Goal: Browse casually: Explore the website without a specific task or goal

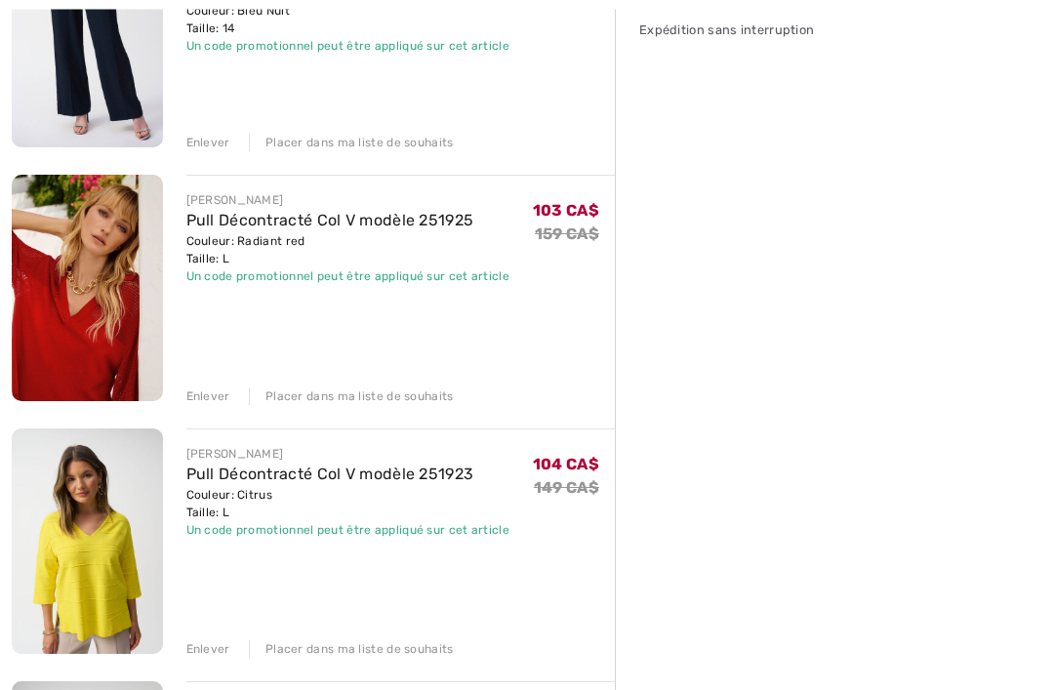
scroll to position [587, 0]
click at [477, 276] on div "Un code promotionnel peut être appliqué sur cet article" at bounding box center [348, 276] width 324 height 18
click at [458, 222] on link "Pull Décontracté Col V modèle 251925" at bounding box center [330, 220] width 288 height 19
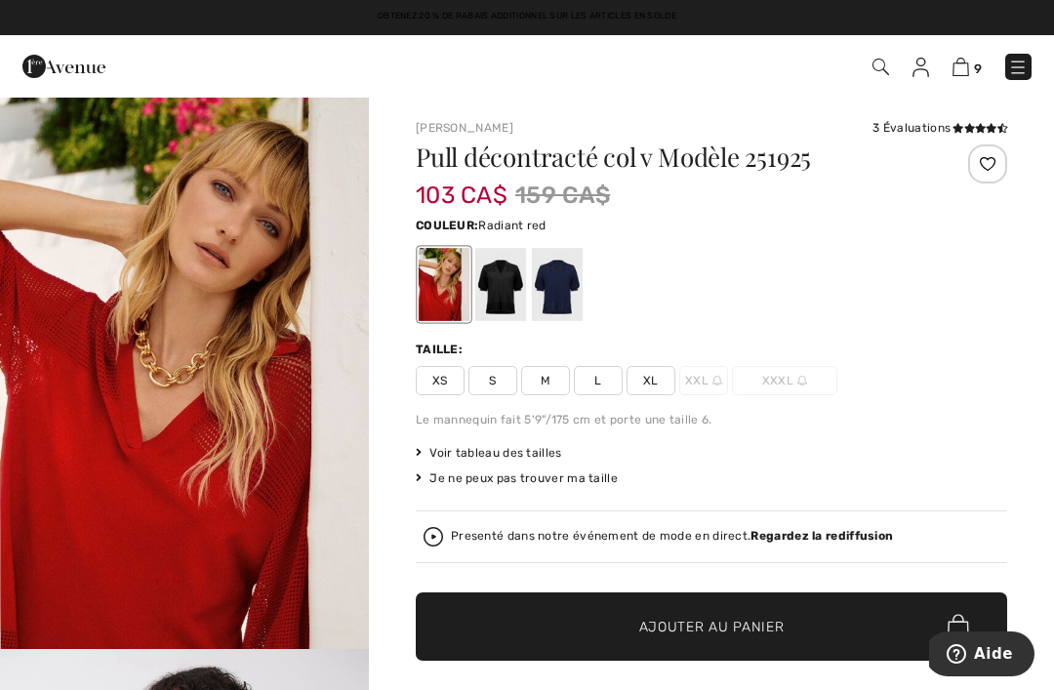
click at [968, 69] on img at bounding box center [960, 67] width 17 height 19
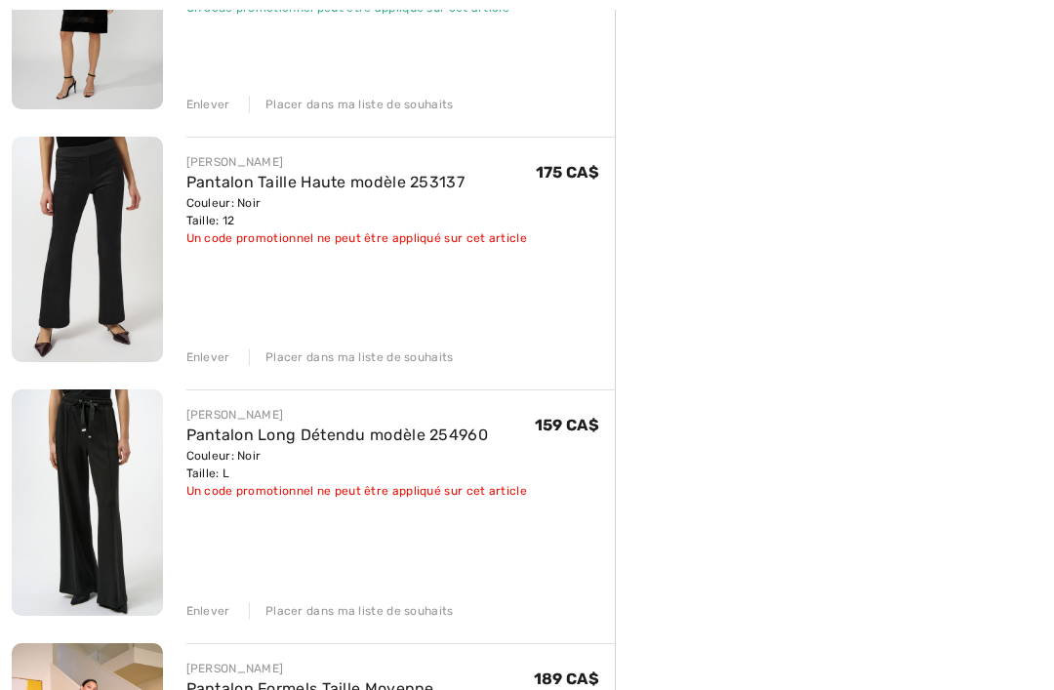
scroll to position [1386, 0]
click at [210, 359] on div "Enlever" at bounding box center [208, 357] width 44 height 18
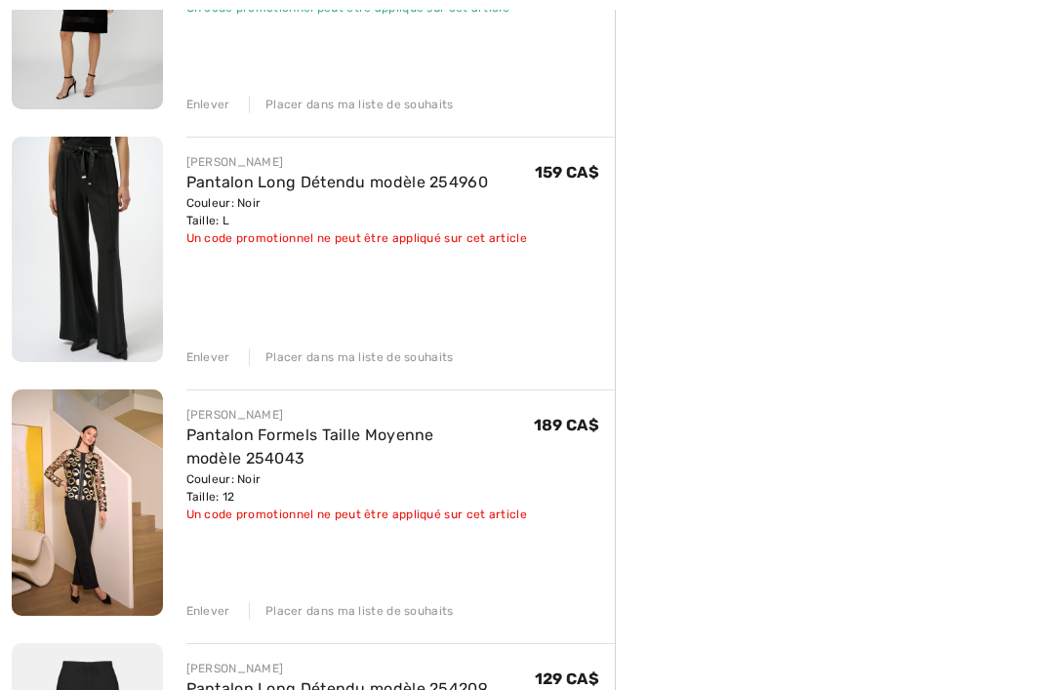
click at [206, 355] on div "Enlever" at bounding box center [208, 357] width 44 height 18
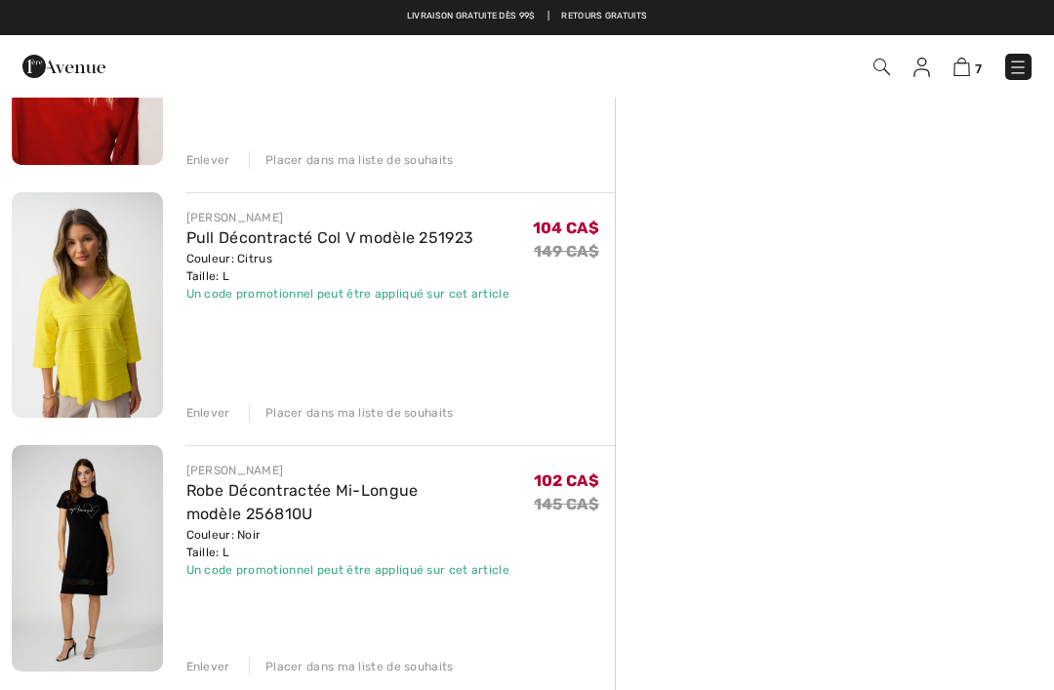
scroll to position [823, 0]
click at [216, 412] on div "Enlever" at bounding box center [208, 414] width 44 height 18
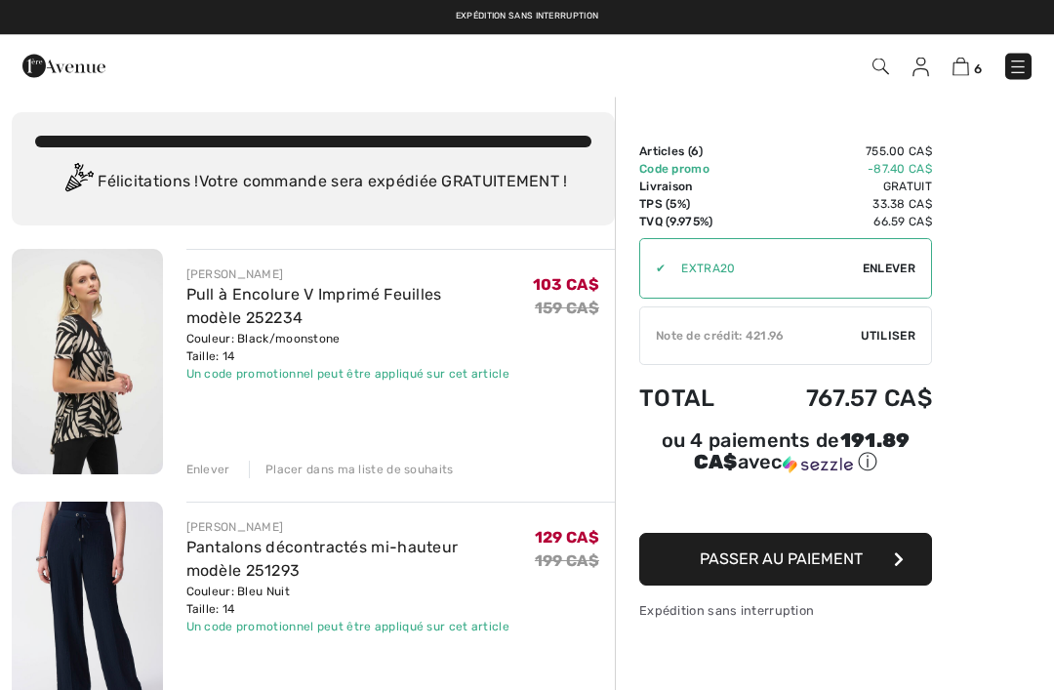
scroll to position [0, 0]
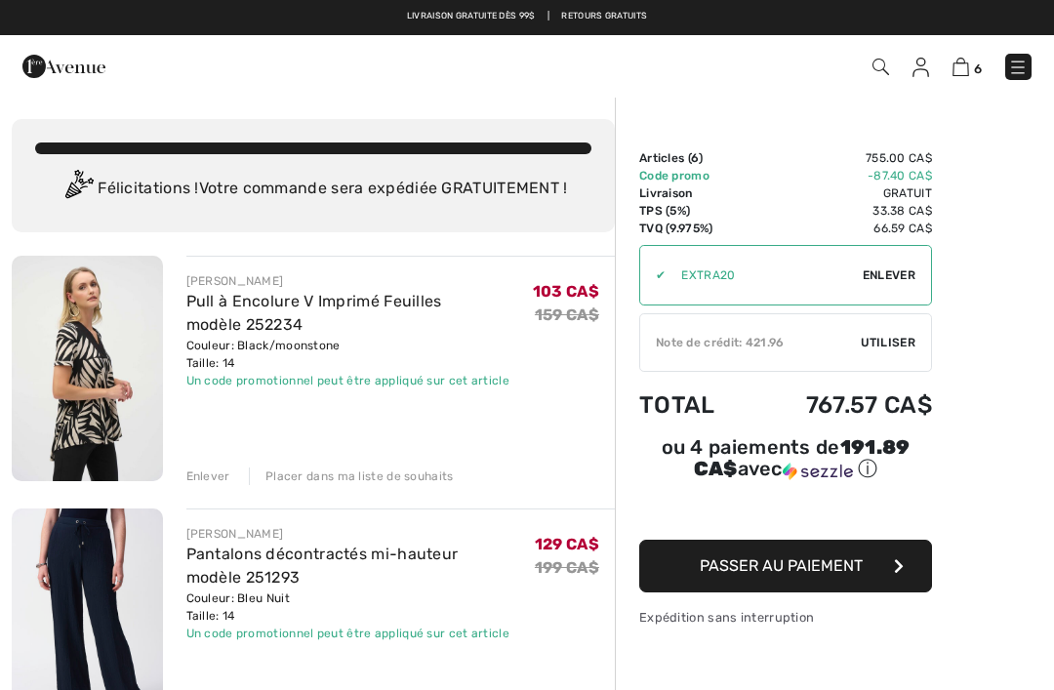
click at [745, 345] on div "Note de crédit: 421.96" at bounding box center [750, 343] width 221 height 18
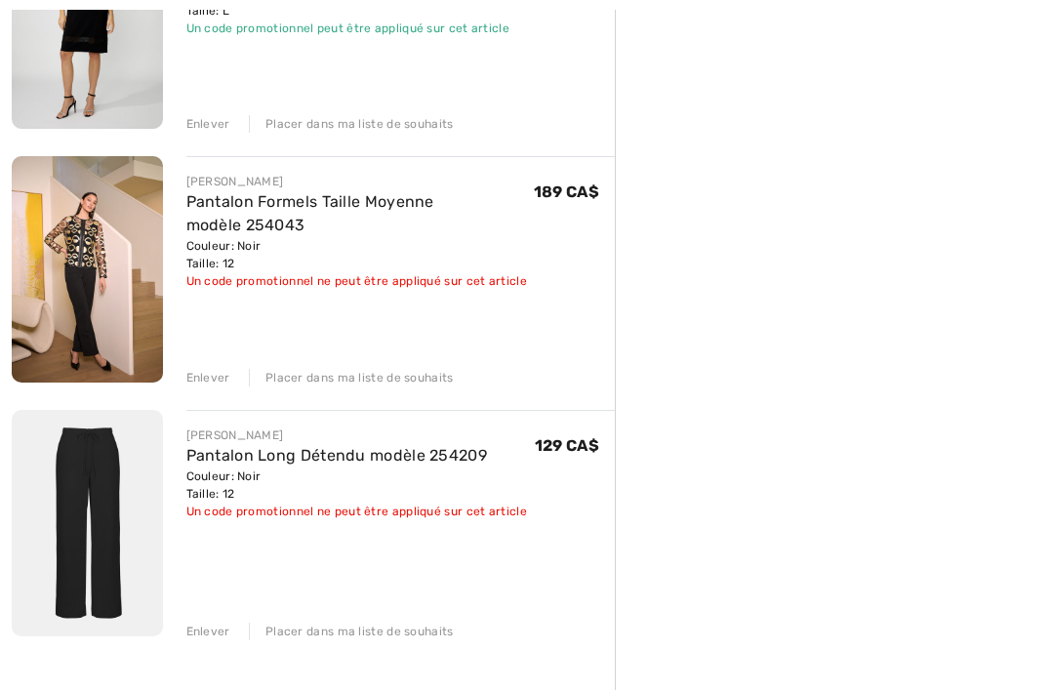
scroll to position [1117, 0]
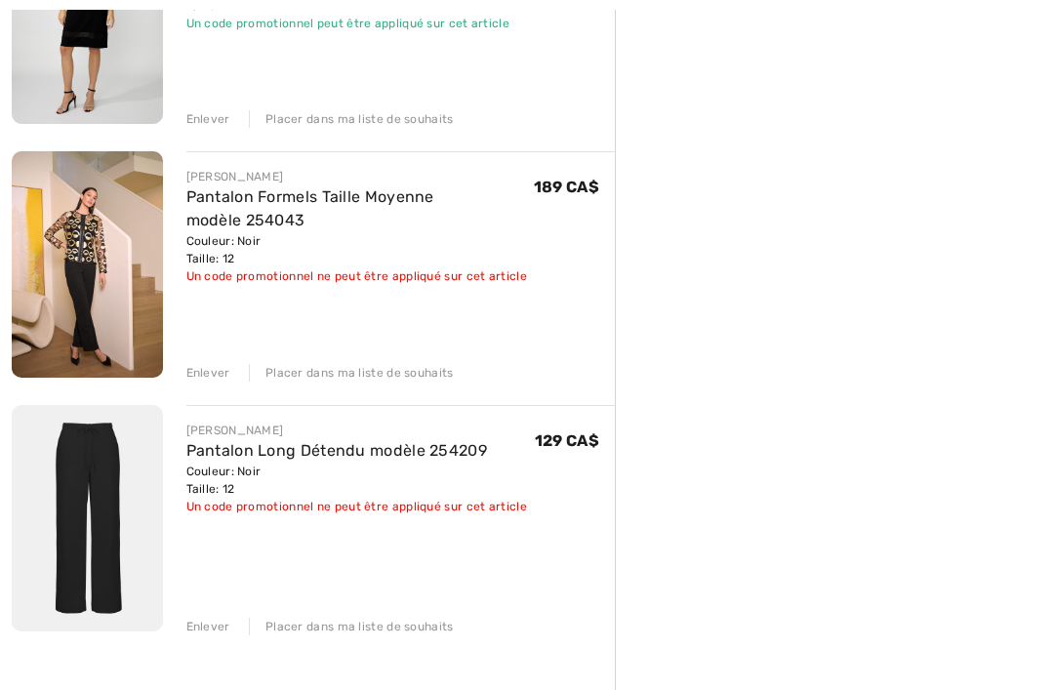
click at [212, 373] on div "Enlever" at bounding box center [208, 373] width 44 height 18
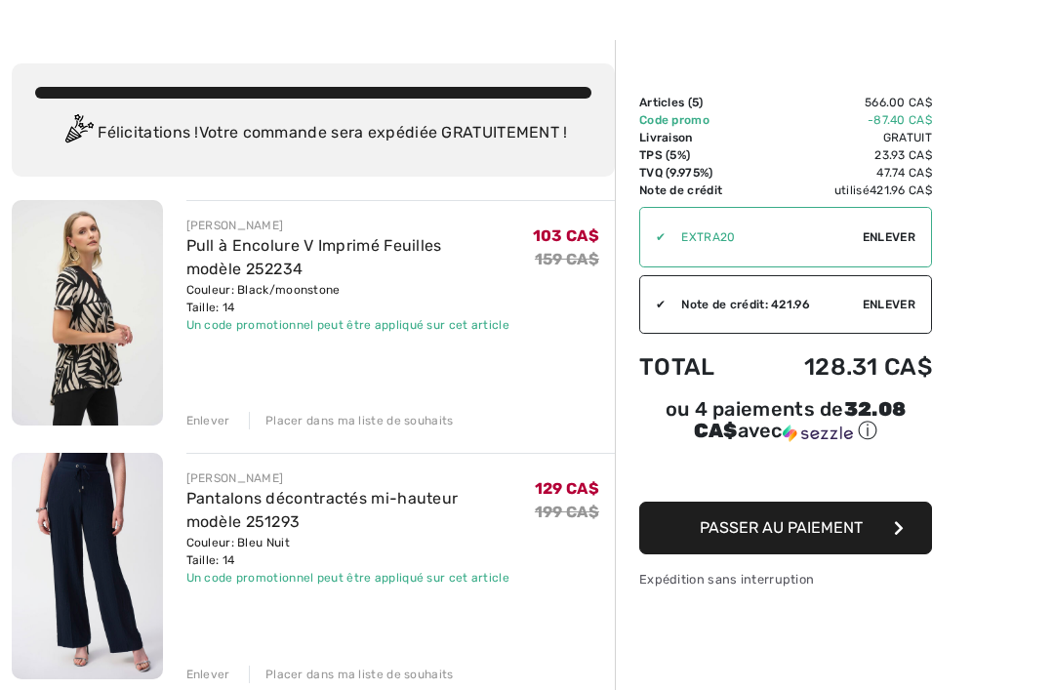
scroll to position [56, 0]
click at [890, 534] on button "Passer au paiement" at bounding box center [785, 528] width 293 height 53
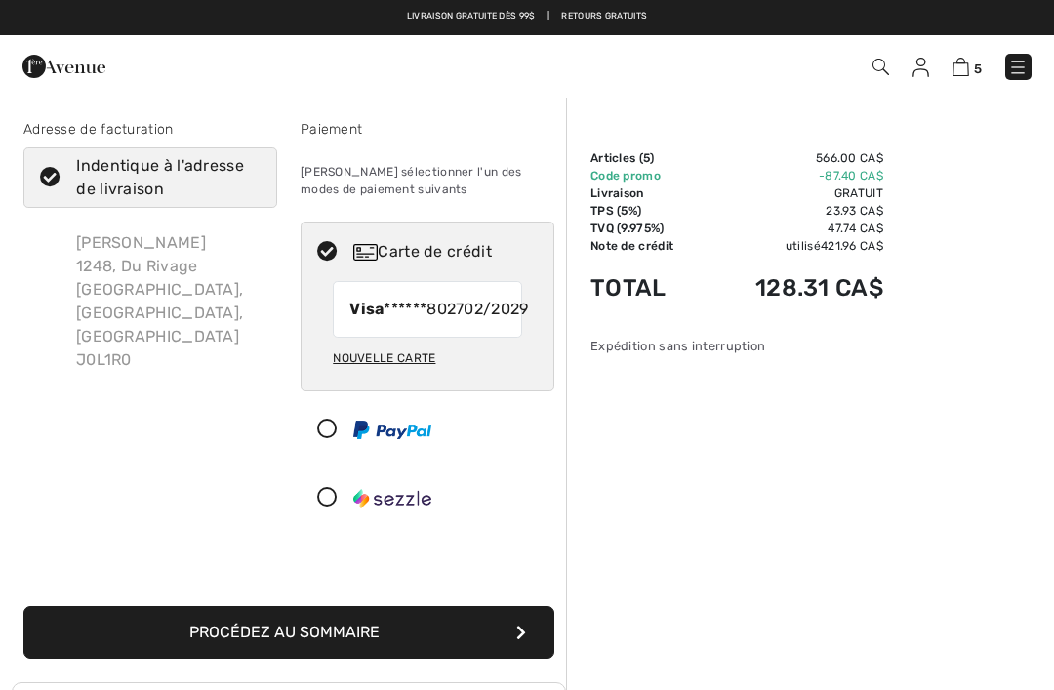
click at [963, 74] on img at bounding box center [960, 67] width 17 height 19
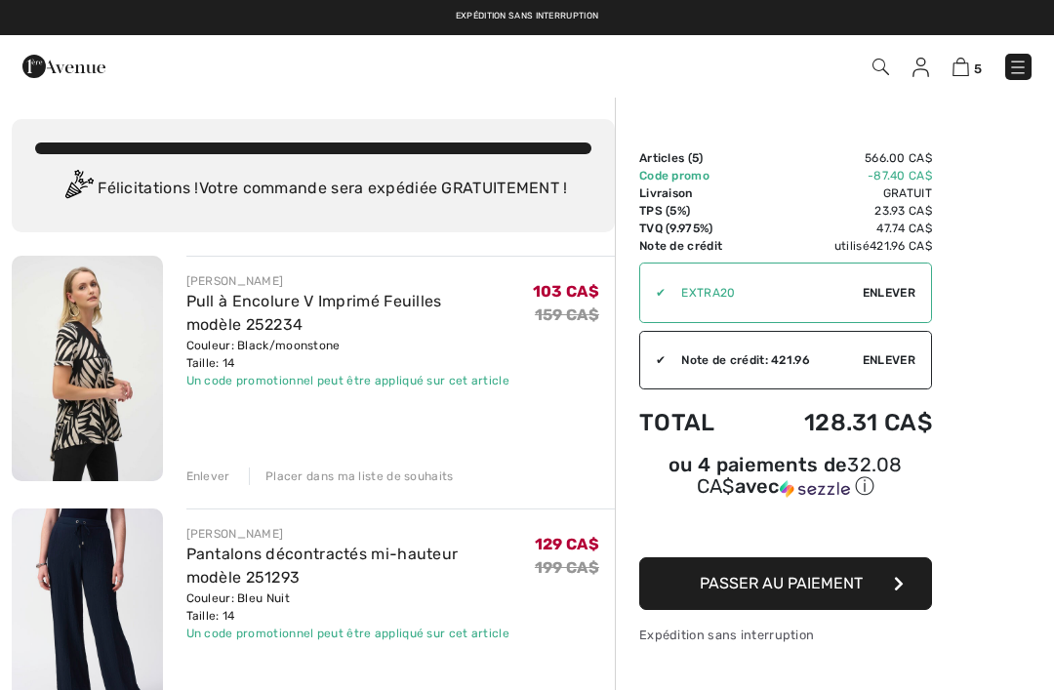
click at [868, 581] on button "Passer au paiement" at bounding box center [785, 583] width 293 height 53
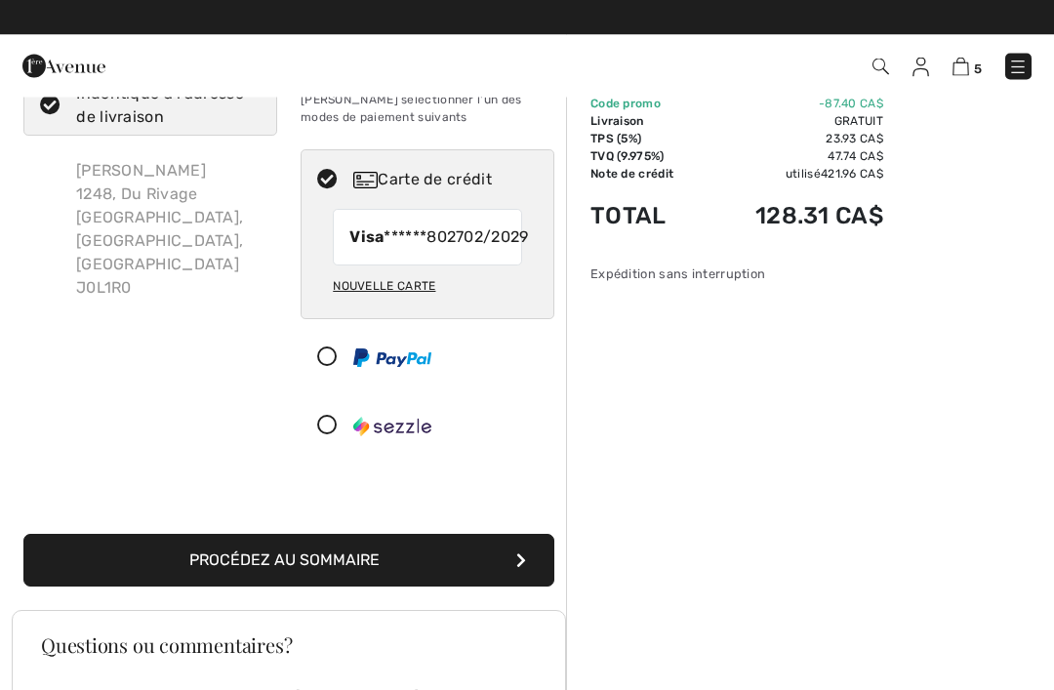
scroll to position [72, 0]
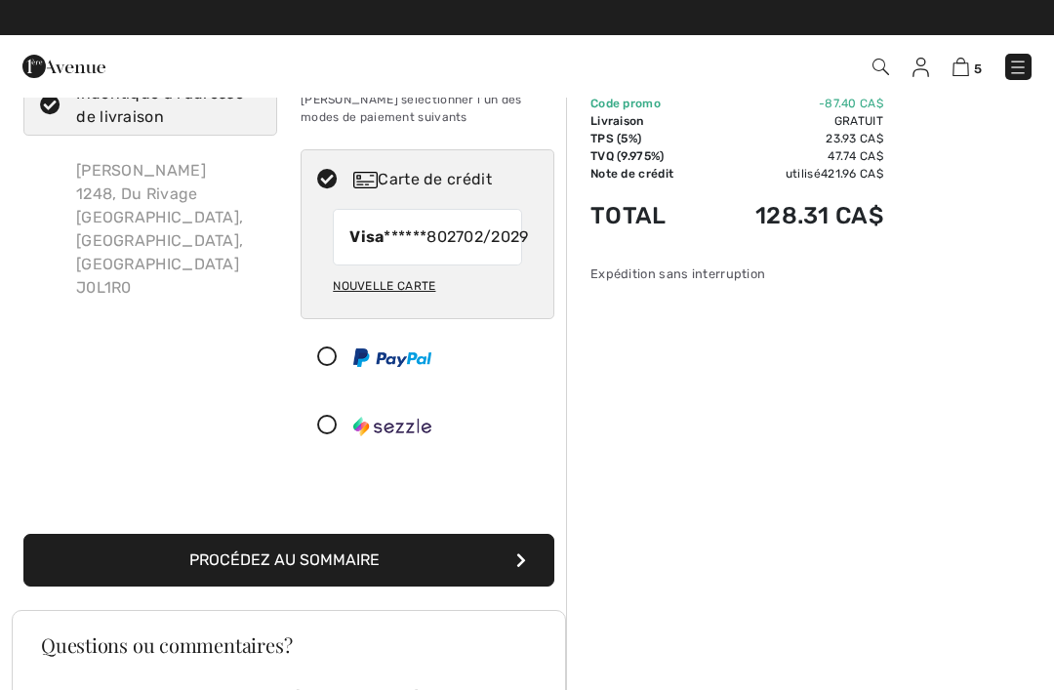
click at [367, 582] on button "Procédez au sommaire" at bounding box center [288, 560] width 531 height 53
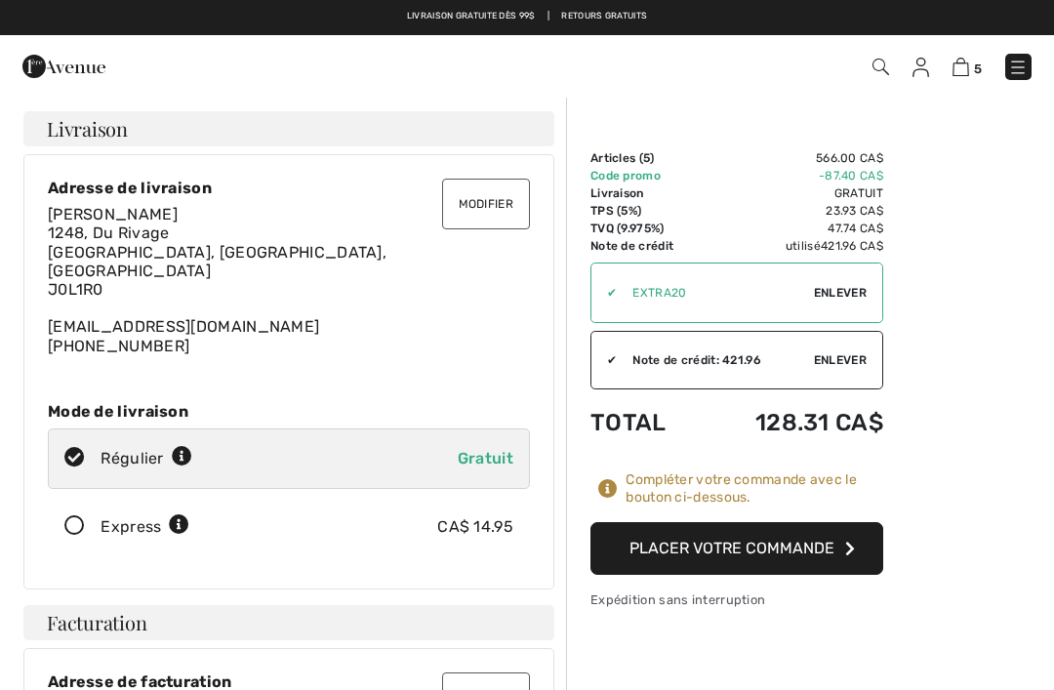
click at [961, 72] on img at bounding box center [960, 67] width 17 height 19
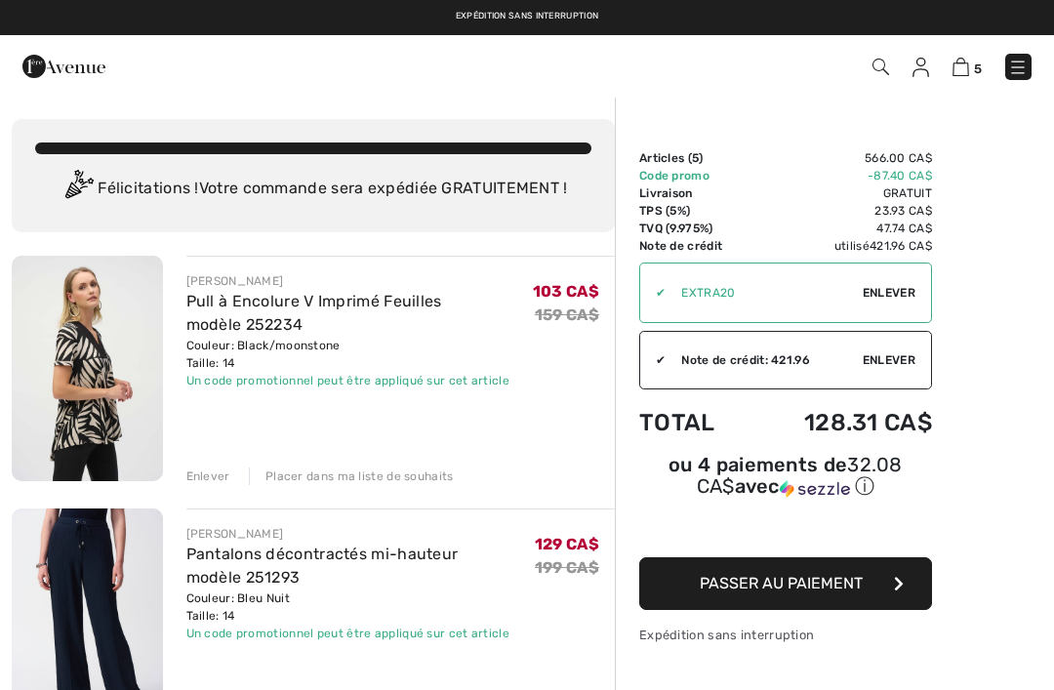
click at [1011, 68] on img at bounding box center [1018, 68] width 20 height 20
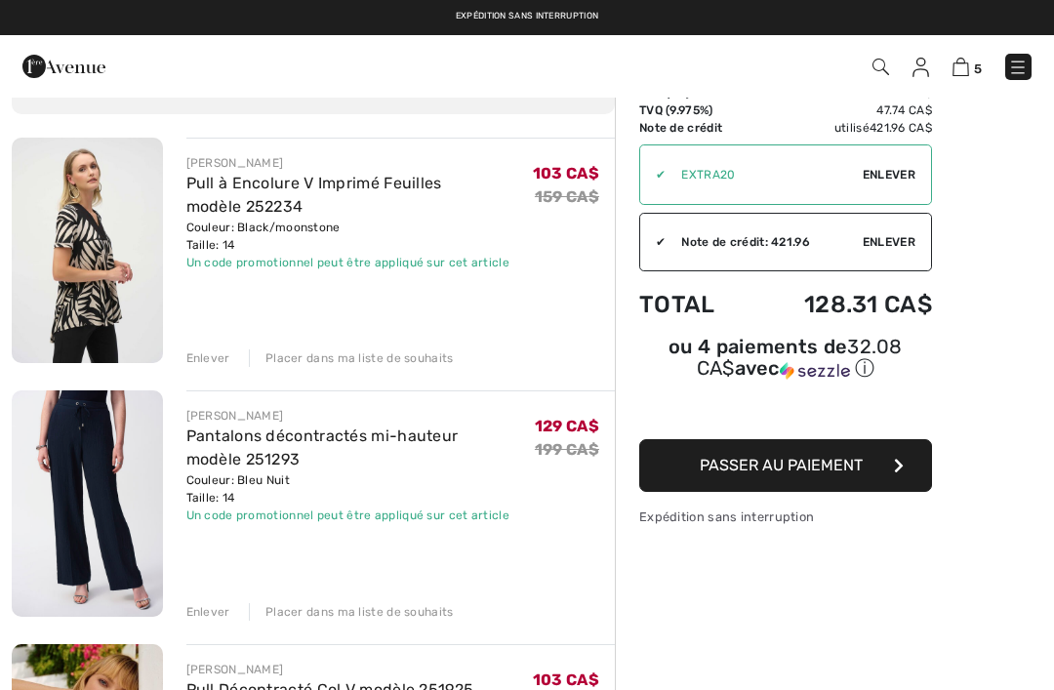
click at [966, 69] on img at bounding box center [960, 67] width 17 height 19
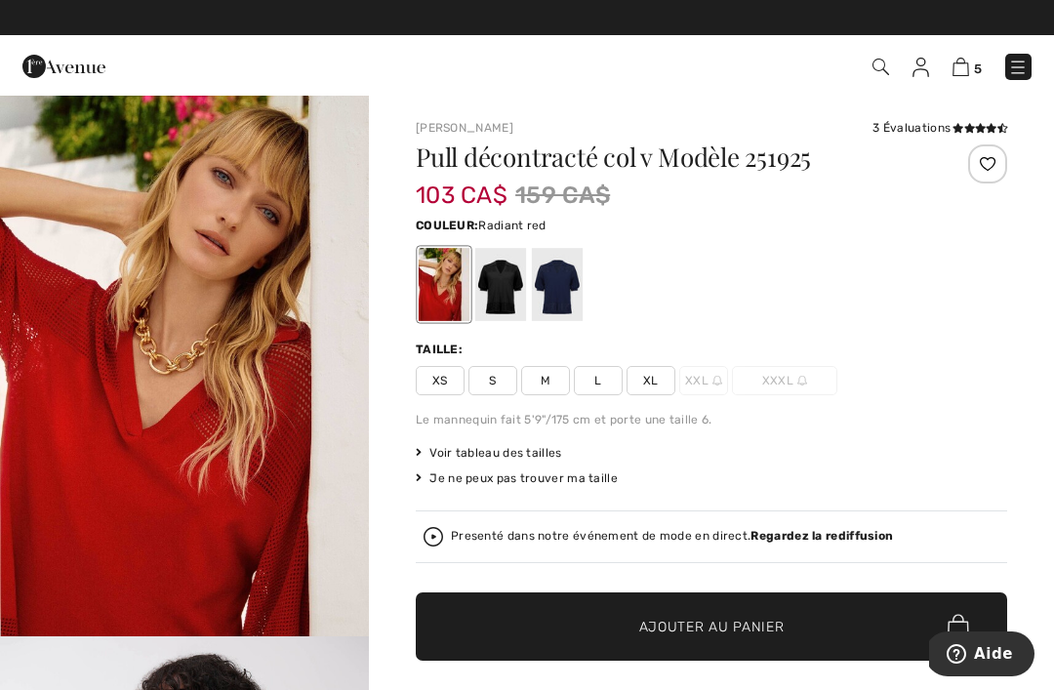
scroll to position [3, 0]
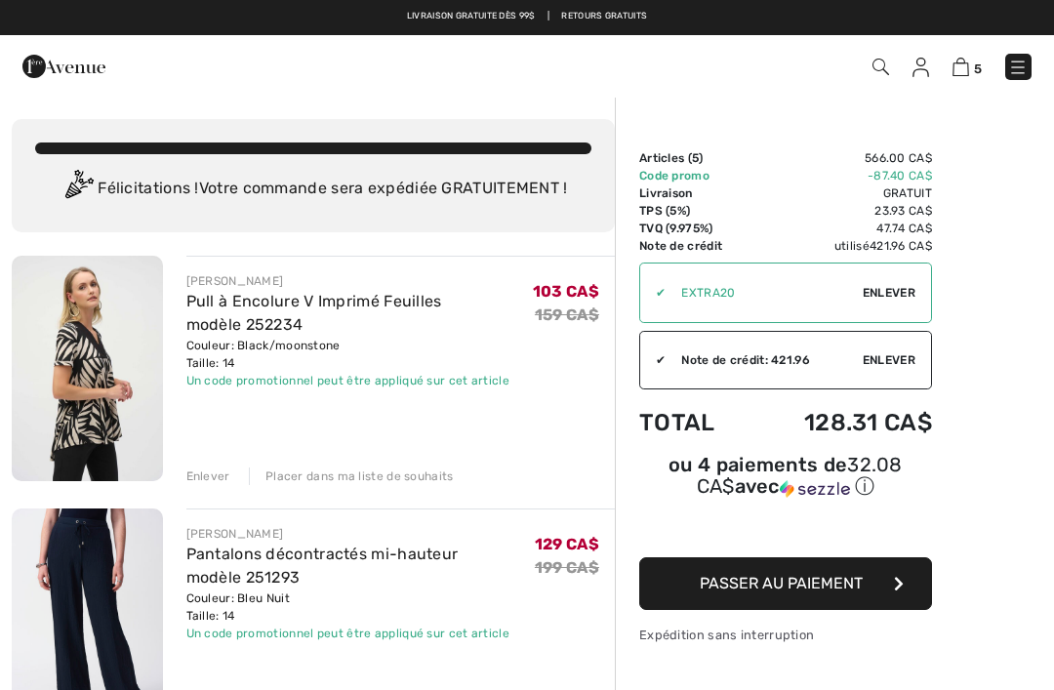
click at [921, 68] on img at bounding box center [920, 68] width 17 height 20
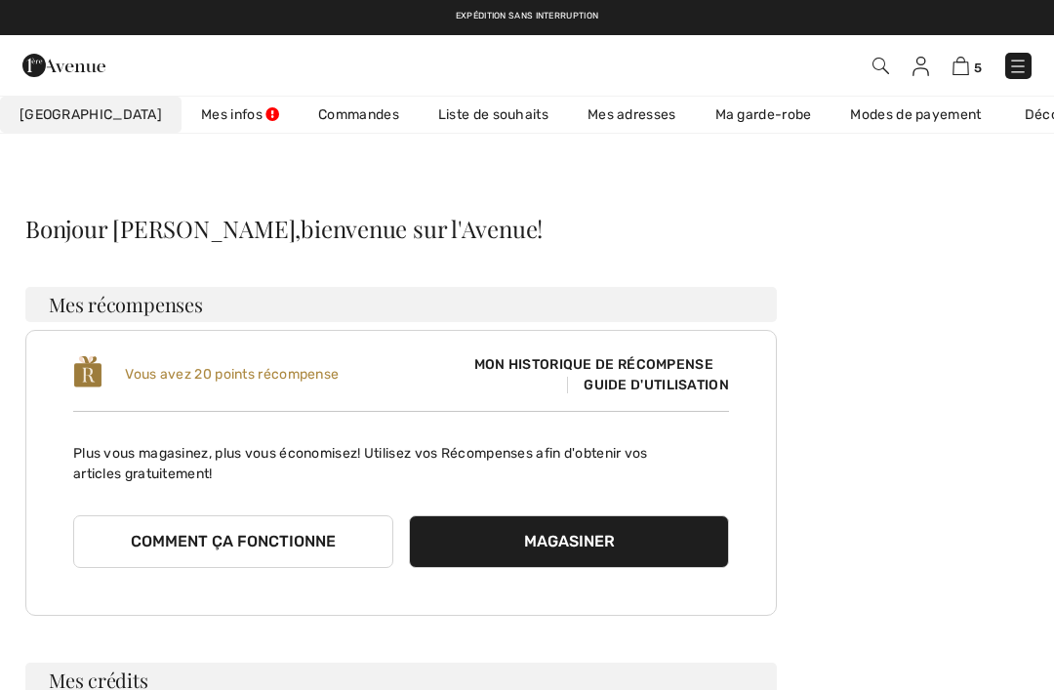
click at [572, 519] on button "Magasiner" at bounding box center [569, 541] width 320 height 53
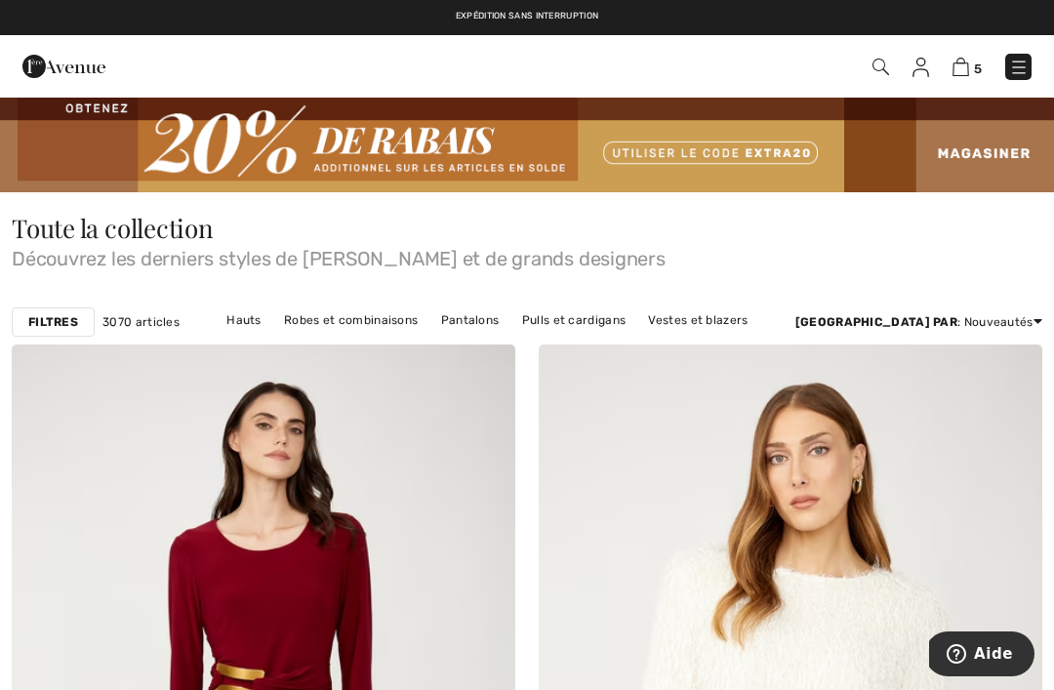
click at [486, 326] on link "Pantalons" at bounding box center [470, 319] width 78 height 25
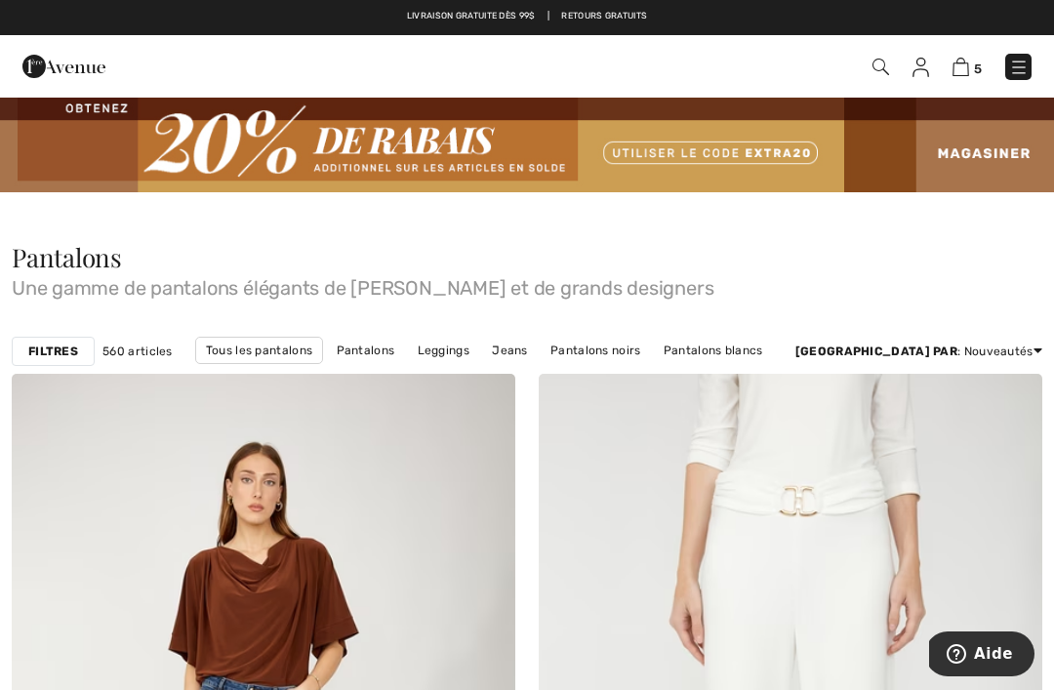
click at [405, 352] on link "Pantalons" at bounding box center [366, 350] width 78 height 25
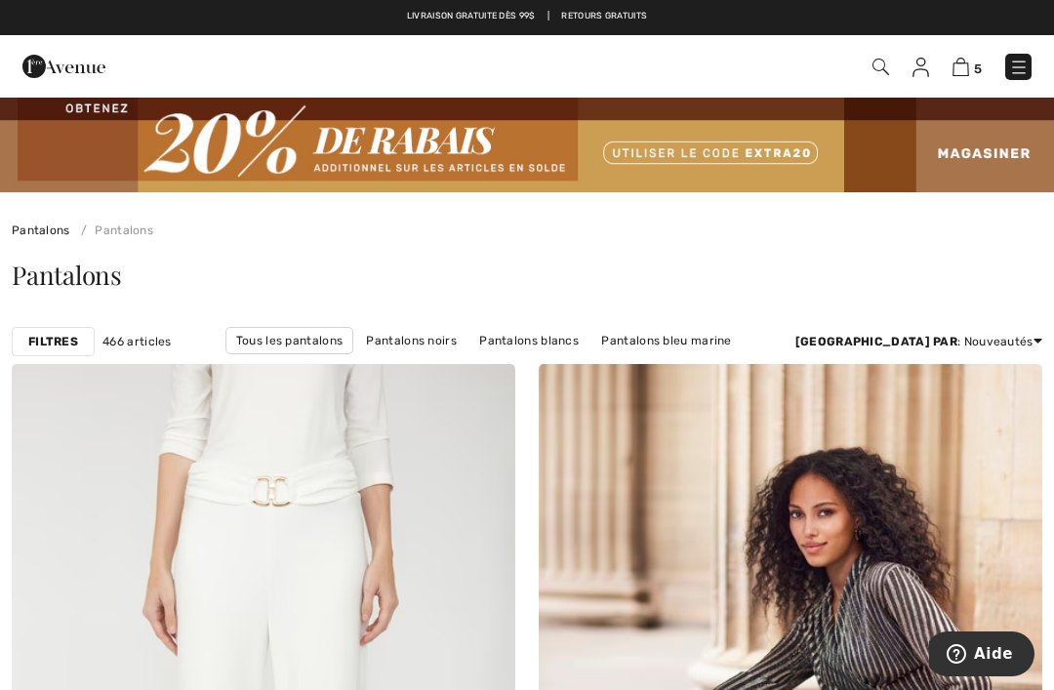
click at [646, 347] on link "Pantalons bleu marine" at bounding box center [665, 340] width 149 height 25
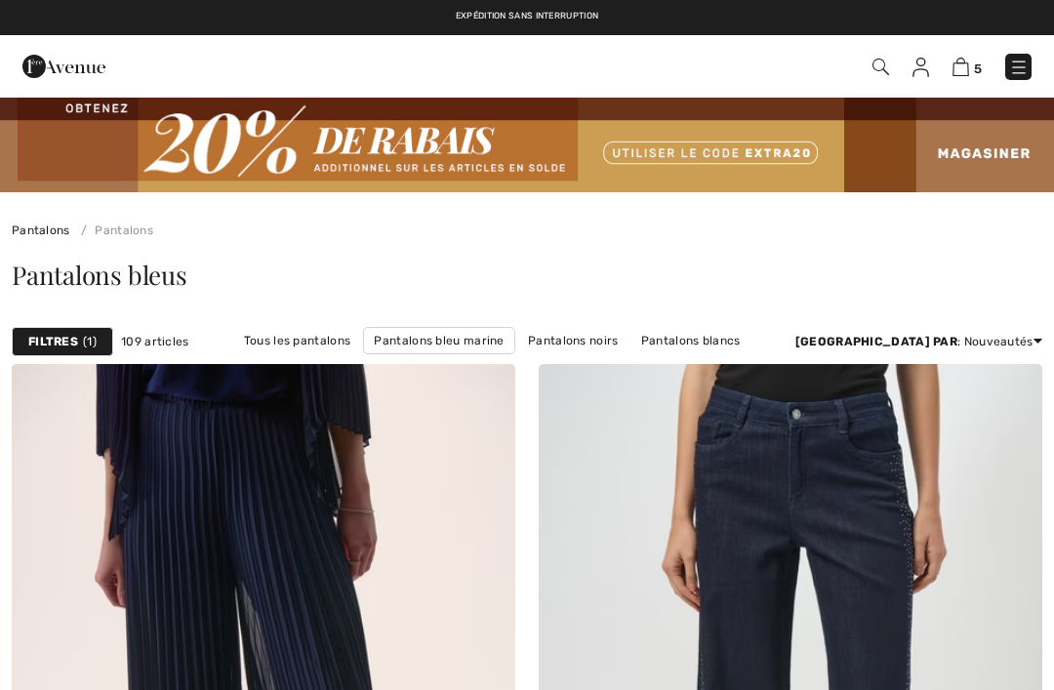
checkbox input "true"
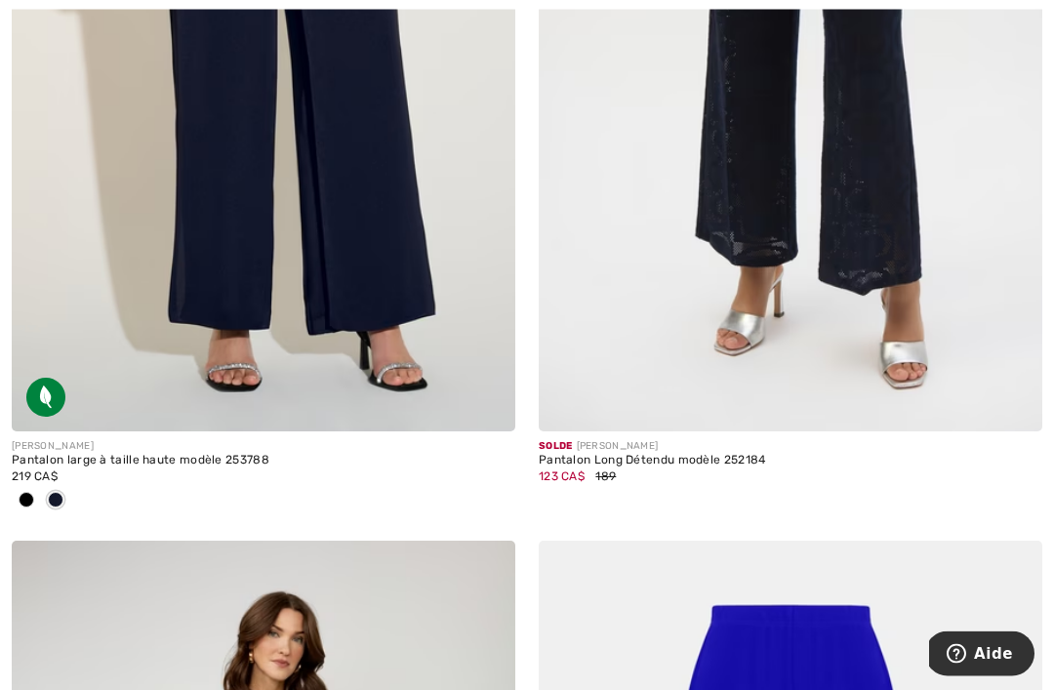
scroll to position [4081, 0]
click at [594, 467] on div "123 CA$ 189" at bounding box center [790, 476] width 503 height 18
click at [862, 198] on img at bounding box center [790, 53] width 503 height 755
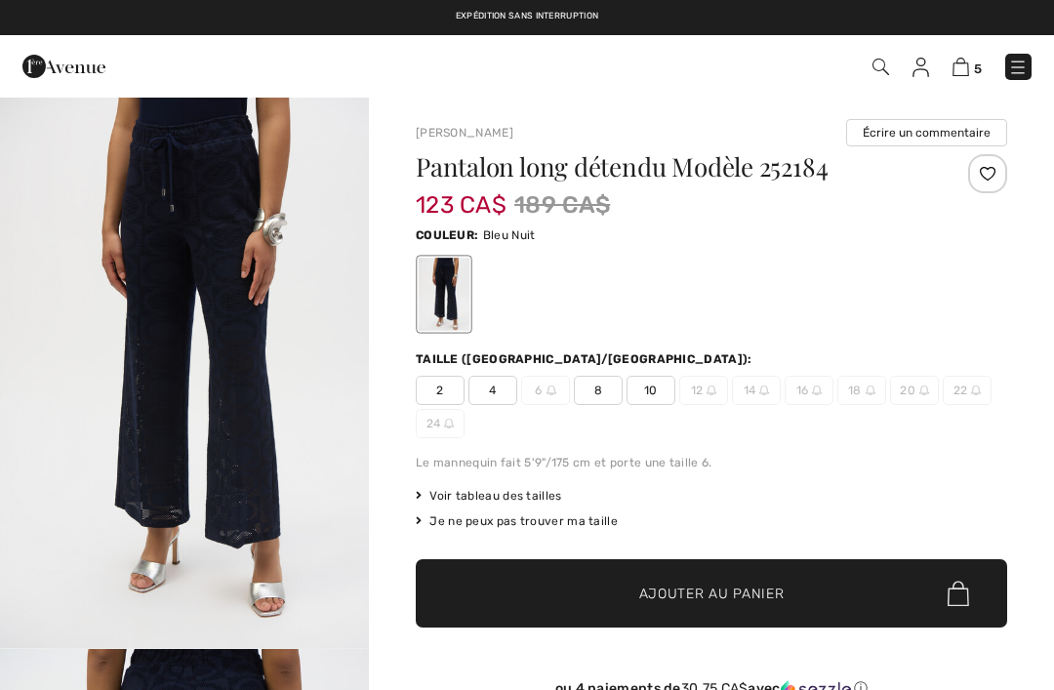
checkbox input "true"
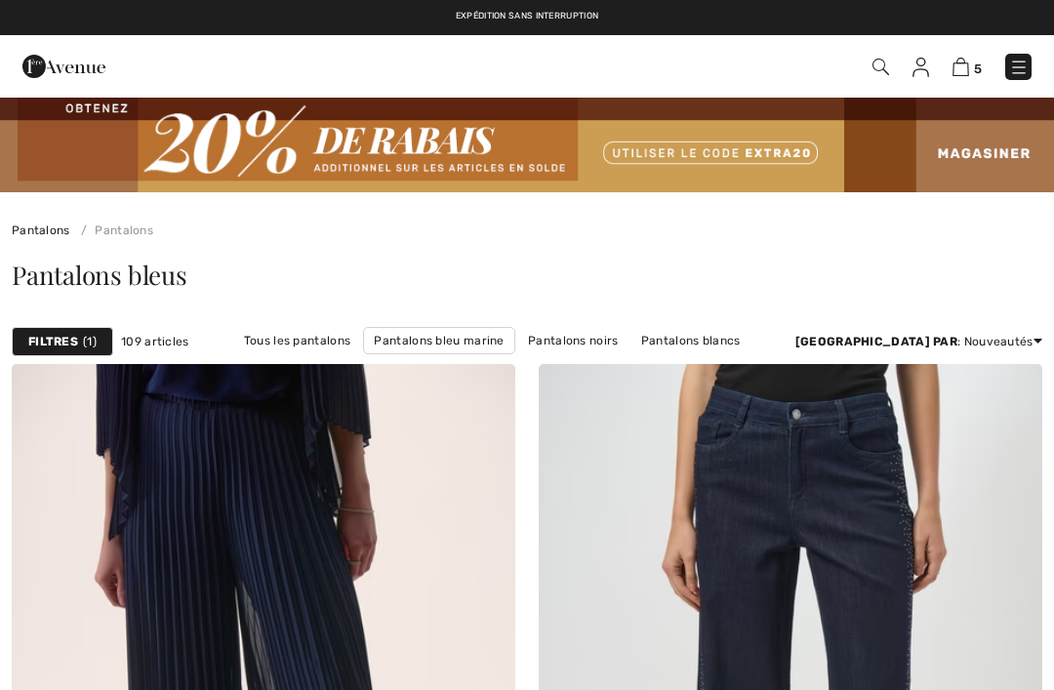
checkbox input "true"
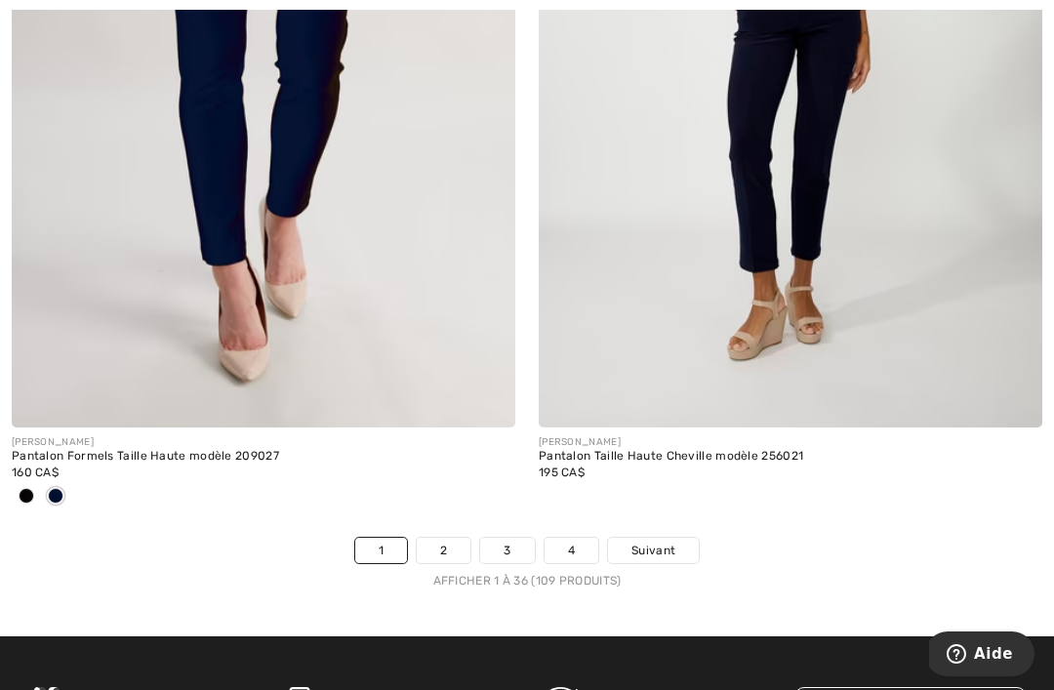
scroll to position [15626, 0]
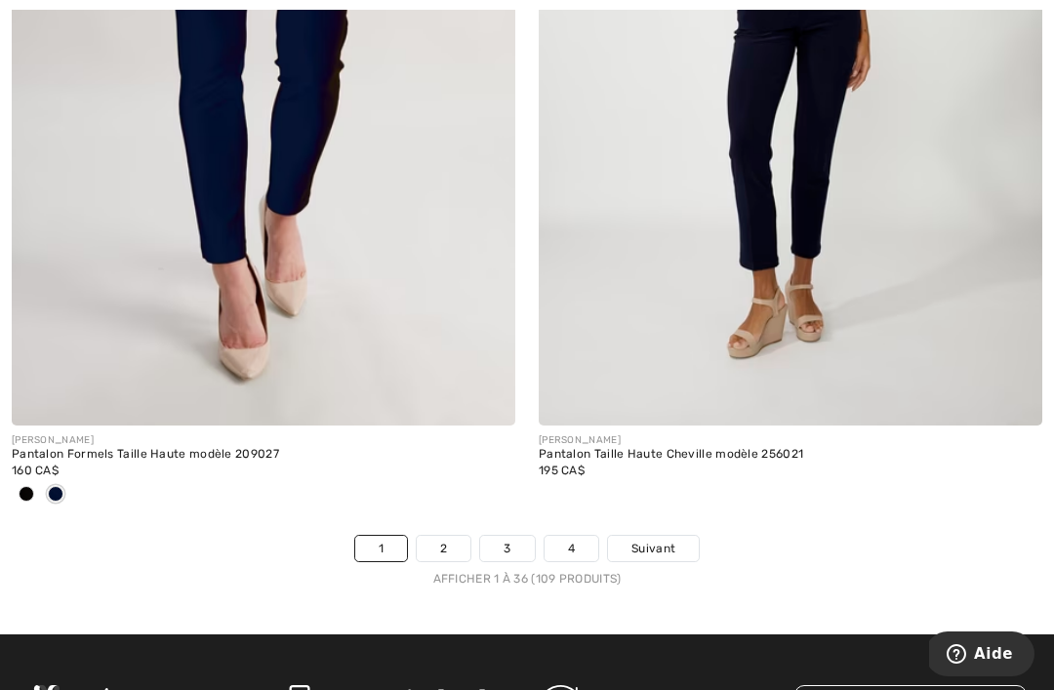
click at [447, 536] on link "2" at bounding box center [444, 548] width 54 height 25
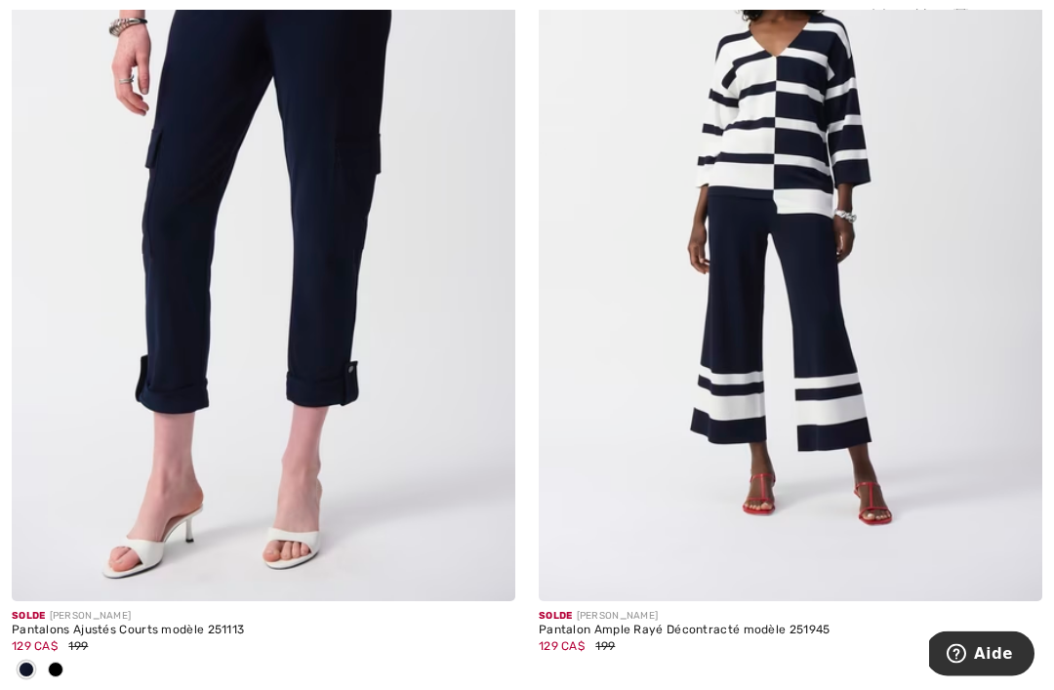
scroll to position [4840, 0]
click at [49, 639] on span "129 CA$" at bounding box center [35, 646] width 46 height 14
click at [488, 573] on img at bounding box center [486, 572] width 18 height 18
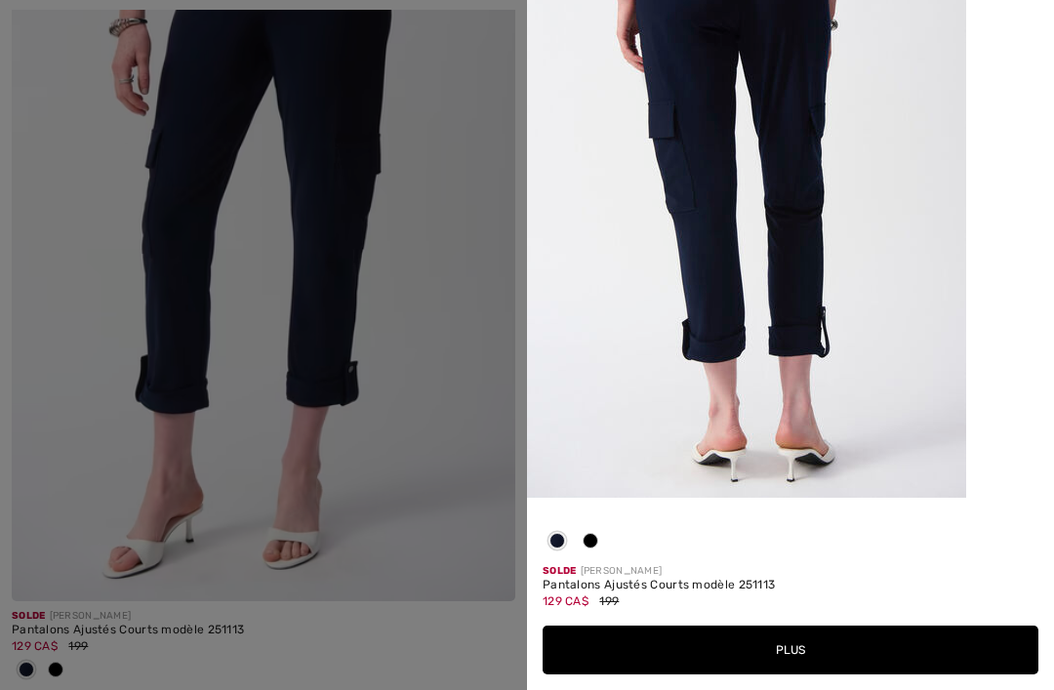
scroll to position [819, 0]
click at [787, 674] on button "Plus" at bounding box center [791, 649] width 496 height 49
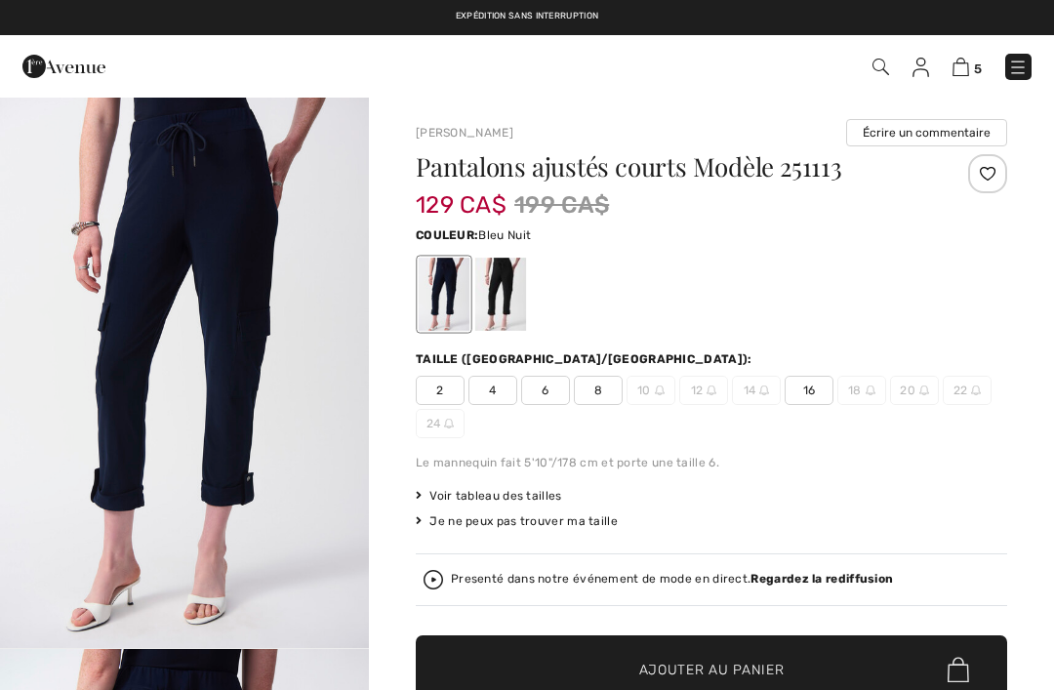
checkbox input "true"
click at [964, 67] on img at bounding box center [960, 67] width 17 height 19
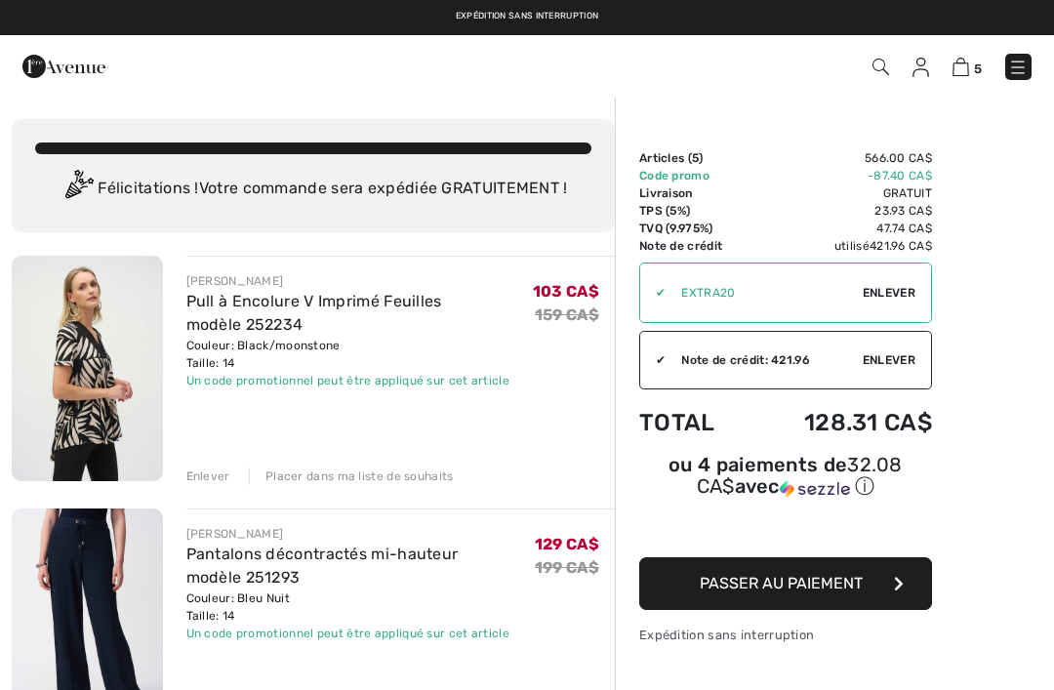
click at [87, 384] on img at bounding box center [87, 368] width 151 height 225
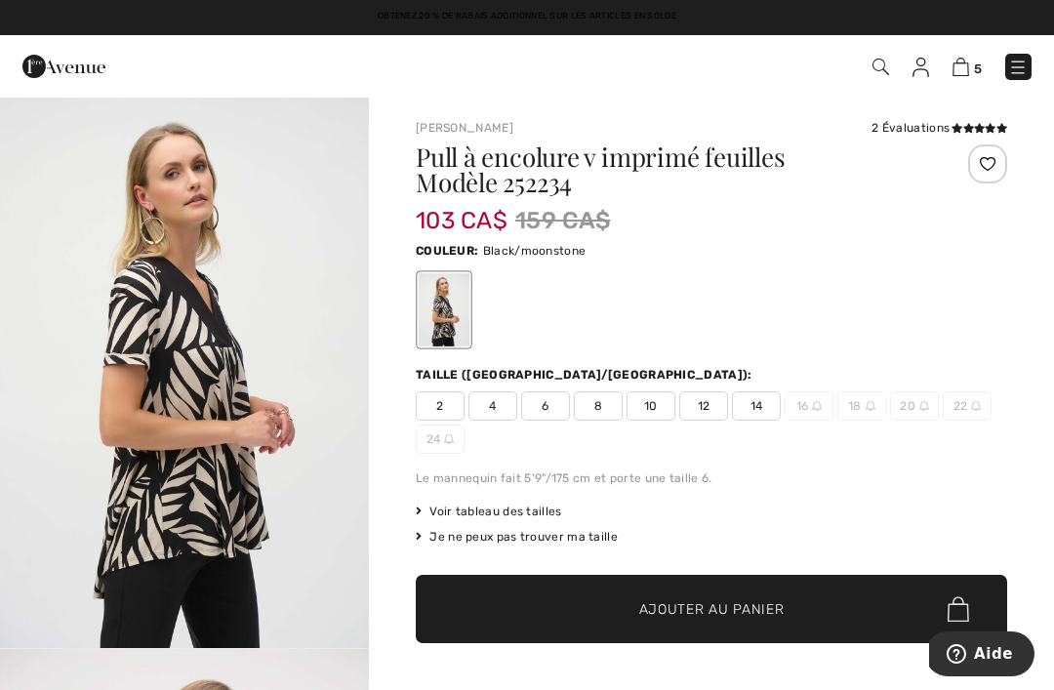
click at [964, 73] on img at bounding box center [960, 67] width 17 height 19
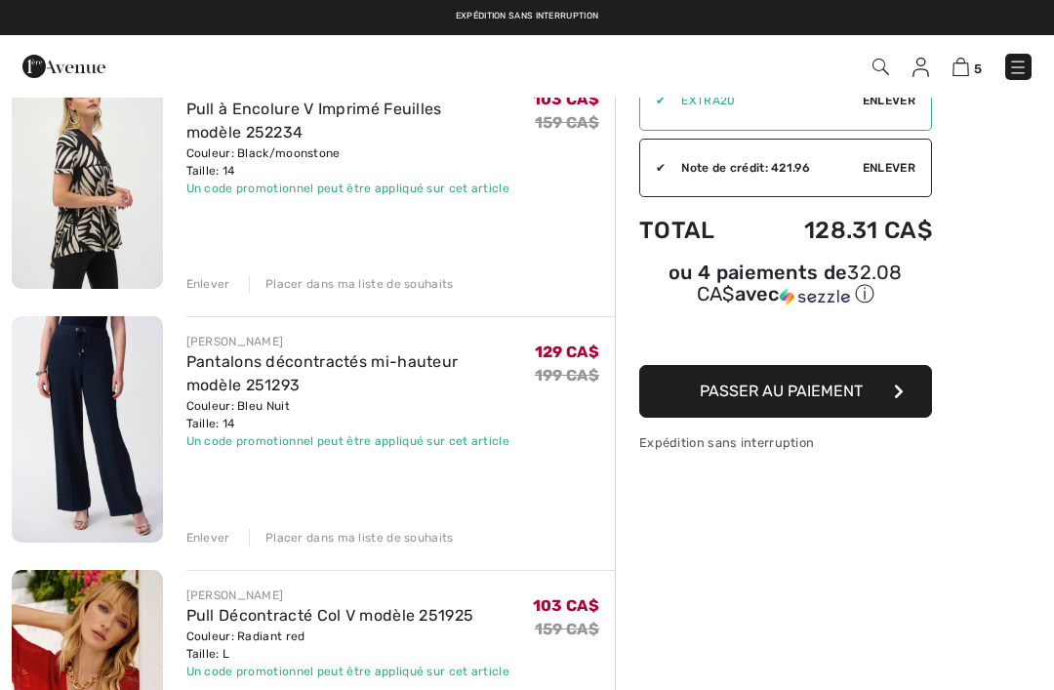
scroll to position [190, 0]
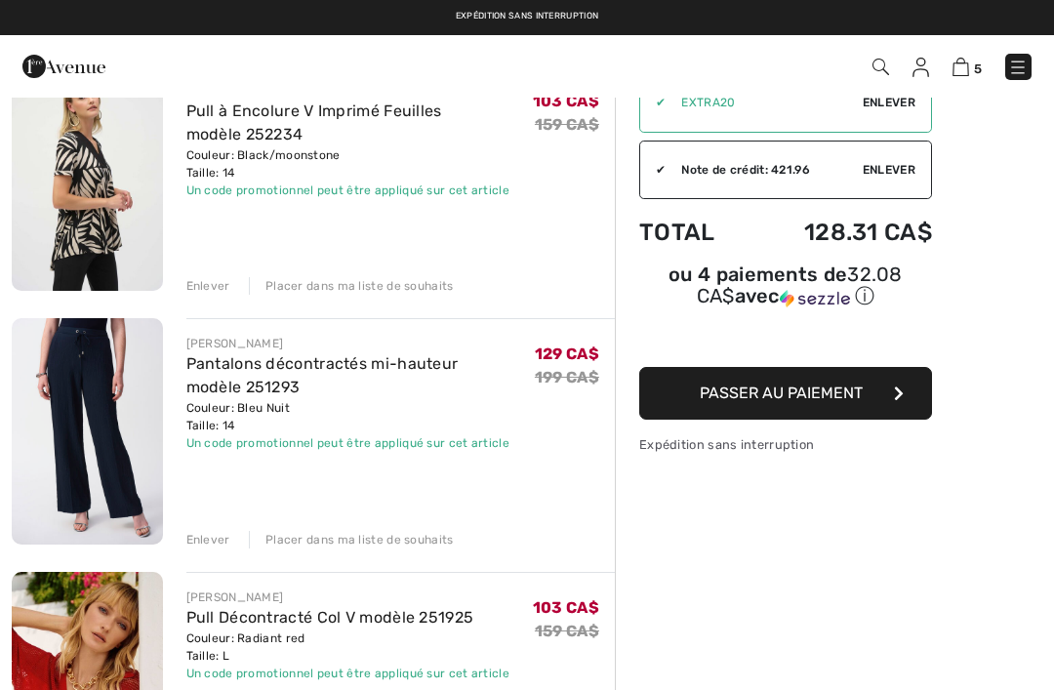
click at [94, 421] on img at bounding box center [87, 430] width 151 height 225
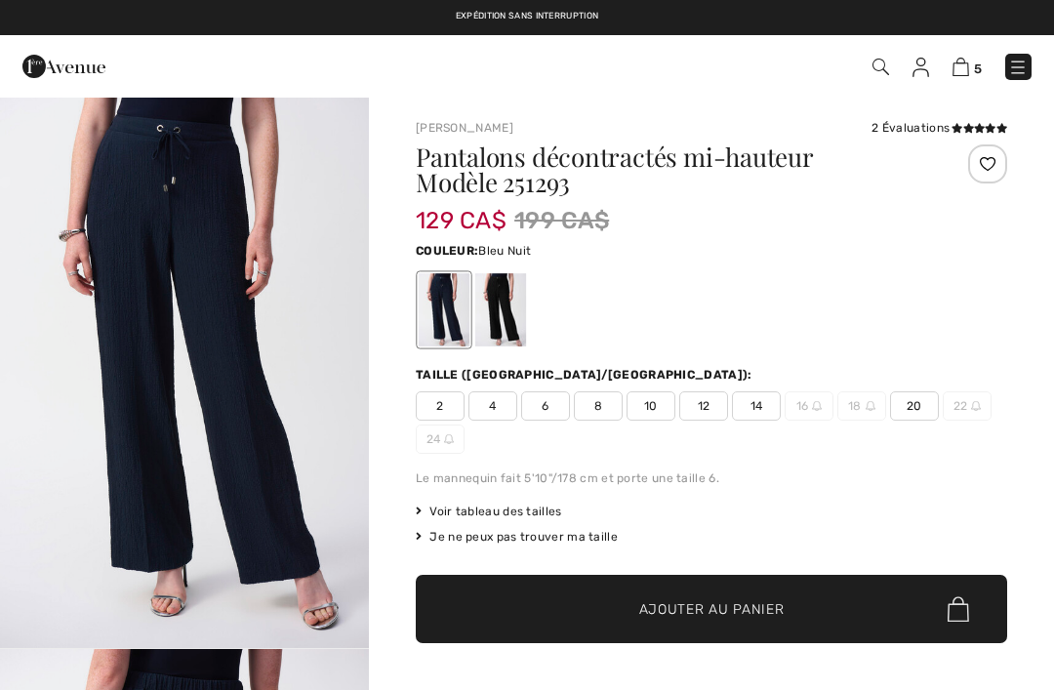
checkbox input "true"
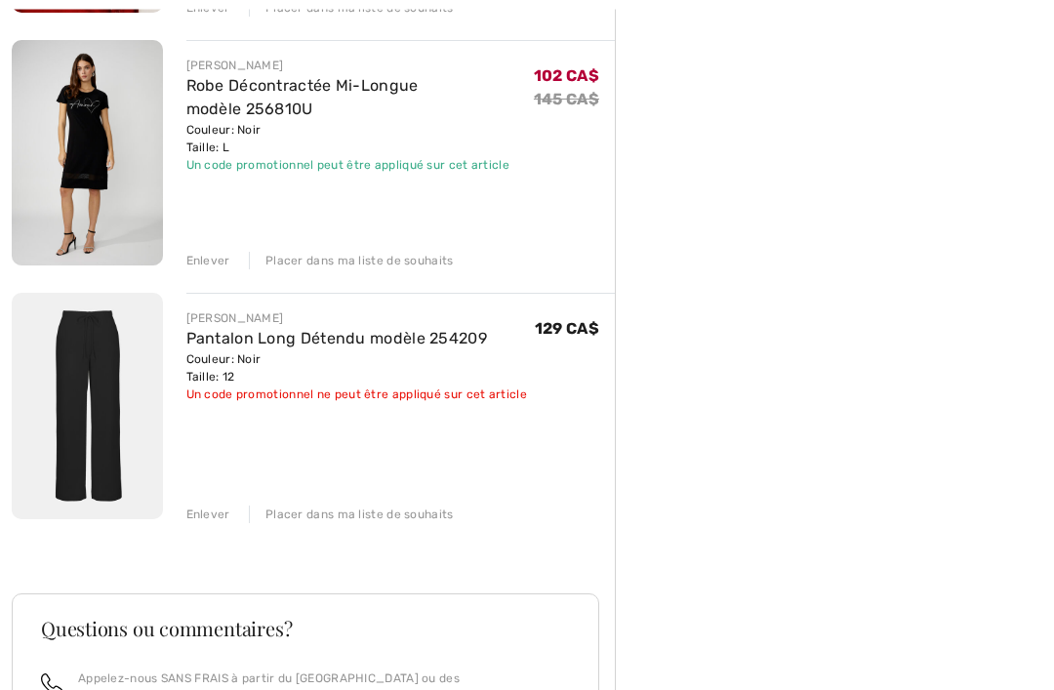
scroll to position [977, 0]
click at [96, 405] on img at bounding box center [87, 405] width 151 height 226
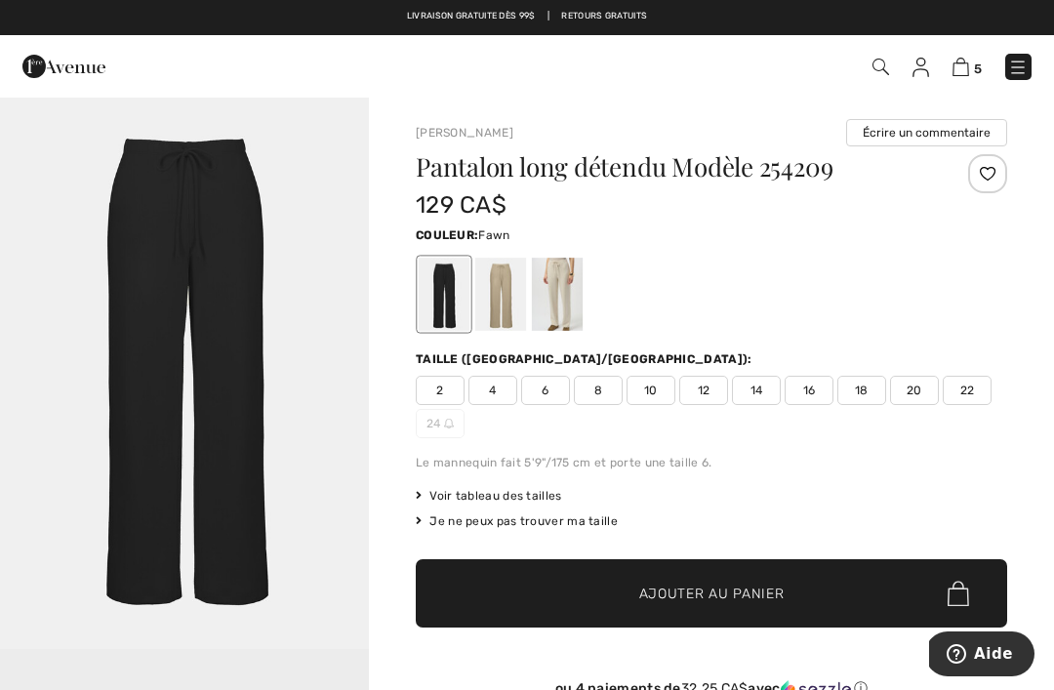
click at [507, 297] on div at bounding box center [500, 294] width 51 height 73
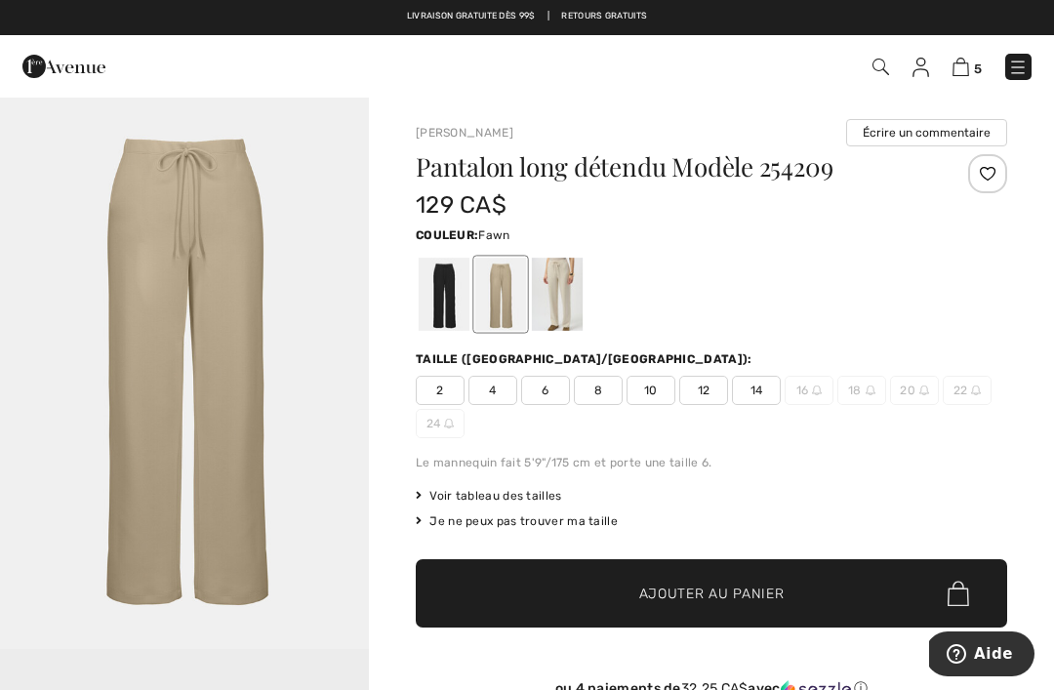
click at [448, 306] on div at bounding box center [444, 294] width 51 height 73
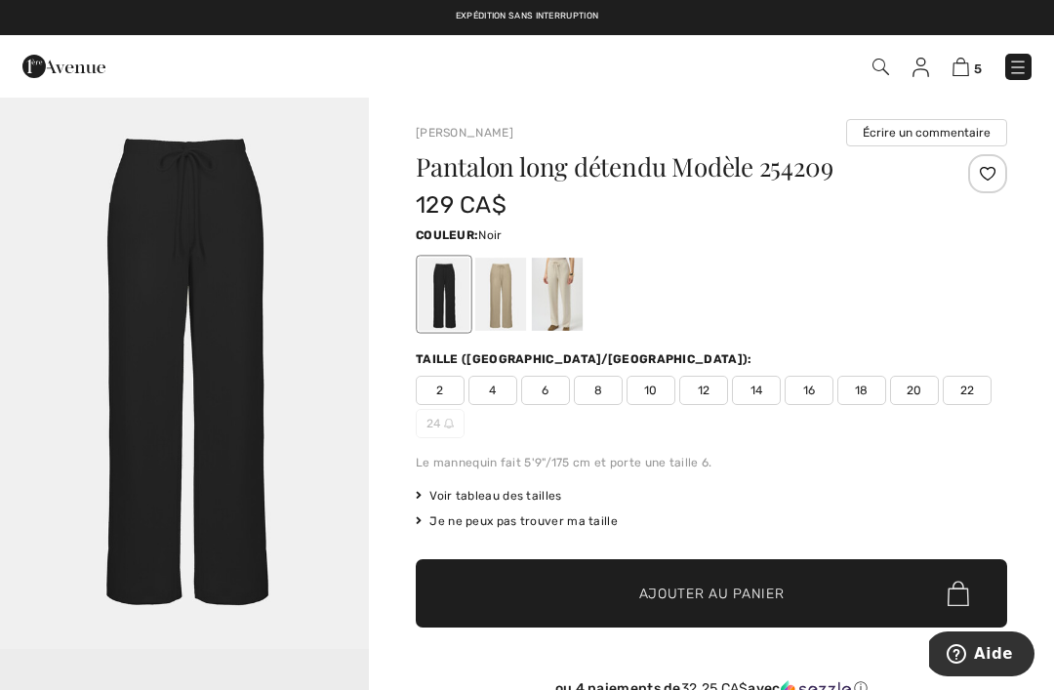
click at [963, 71] on img at bounding box center [960, 67] width 17 height 19
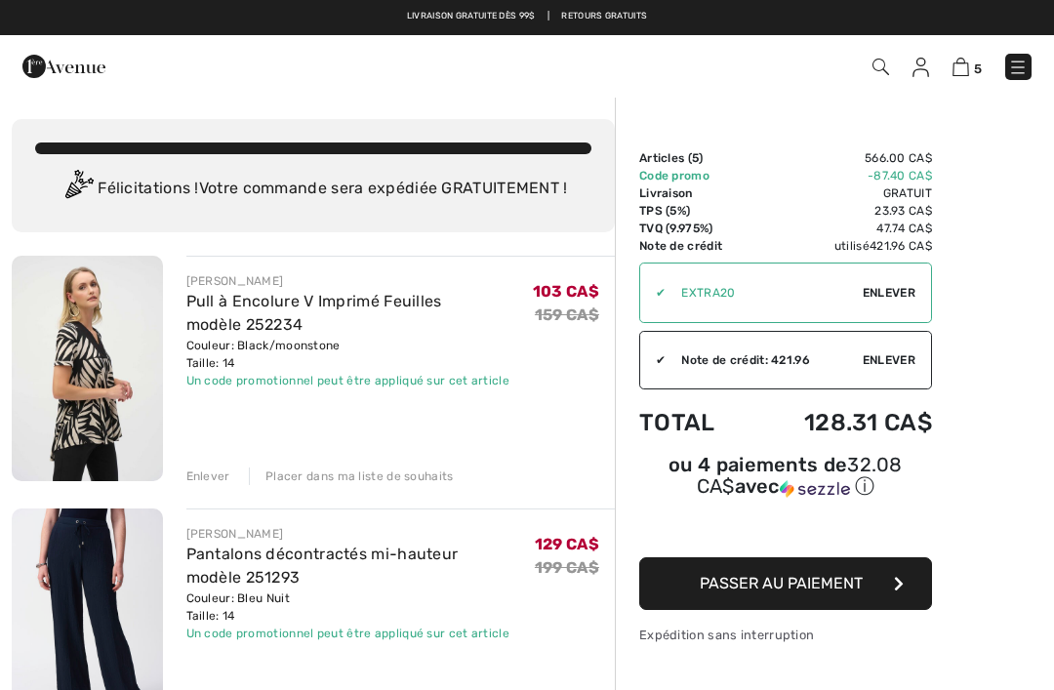
click at [926, 69] on img at bounding box center [920, 68] width 17 height 20
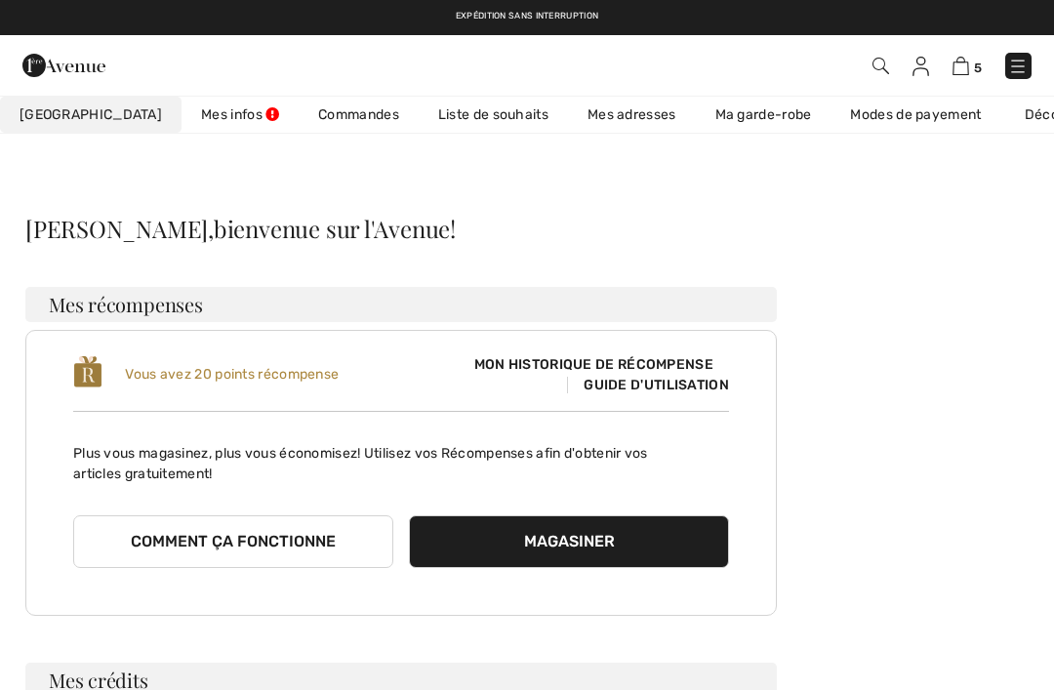
click at [305, 119] on link "Commandes" at bounding box center [359, 115] width 120 height 36
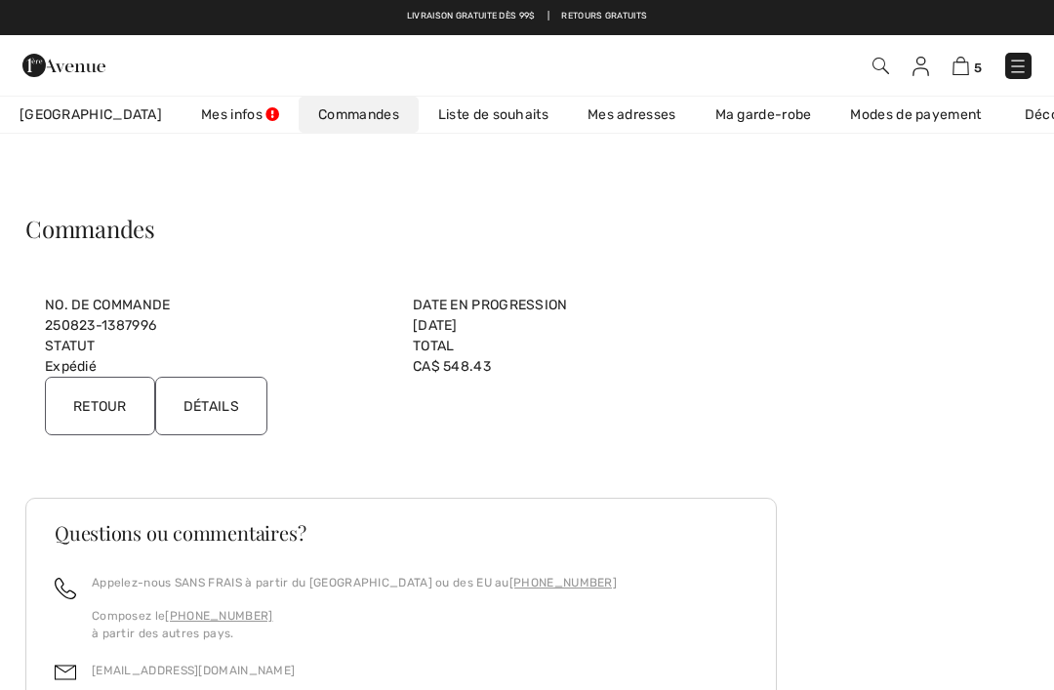
click at [710, 114] on link "Ma garde-robe" at bounding box center [764, 115] width 136 height 36
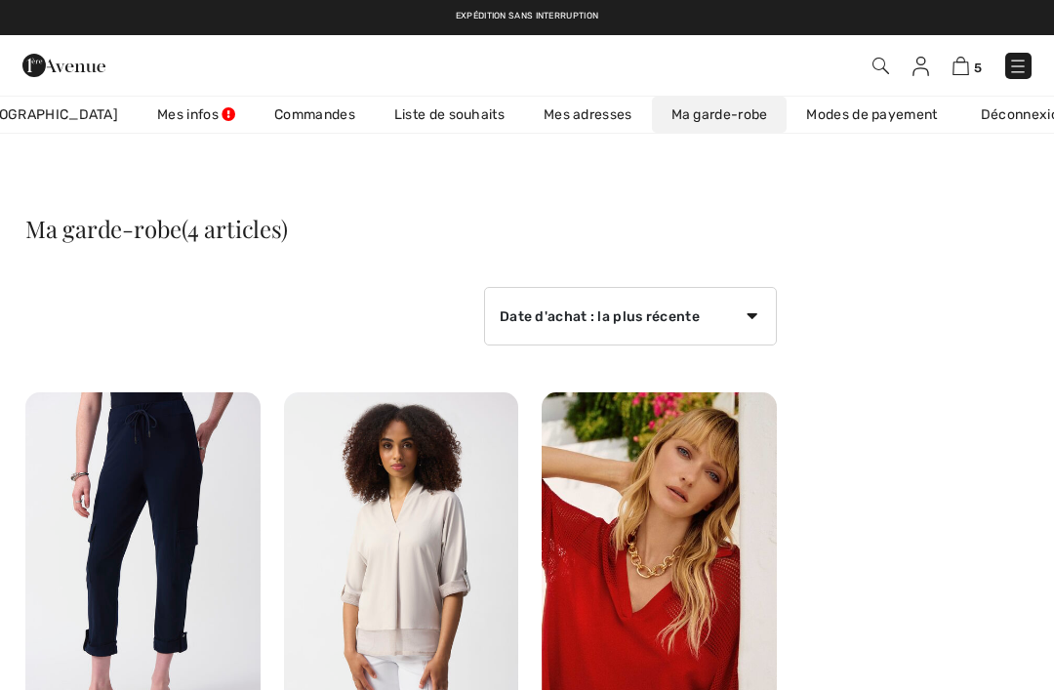
click at [414, 115] on link "Liste de souhaits" at bounding box center [449, 115] width 149 height 36
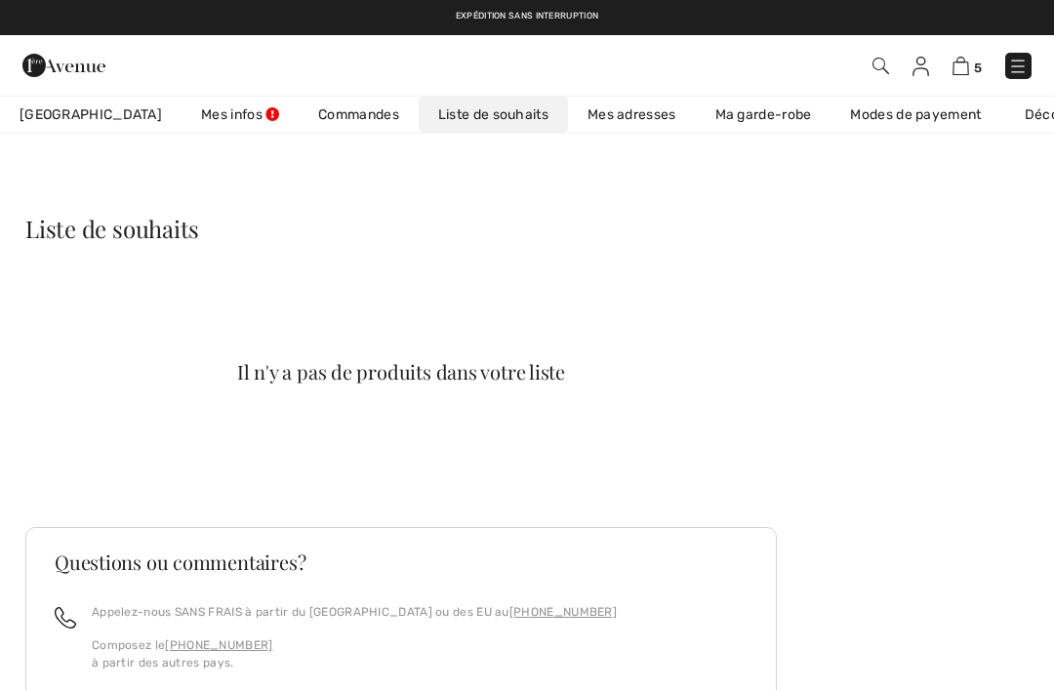
click at [315, 120] on link "Commandes" at bounding box center [359, 115] width 120 height 36
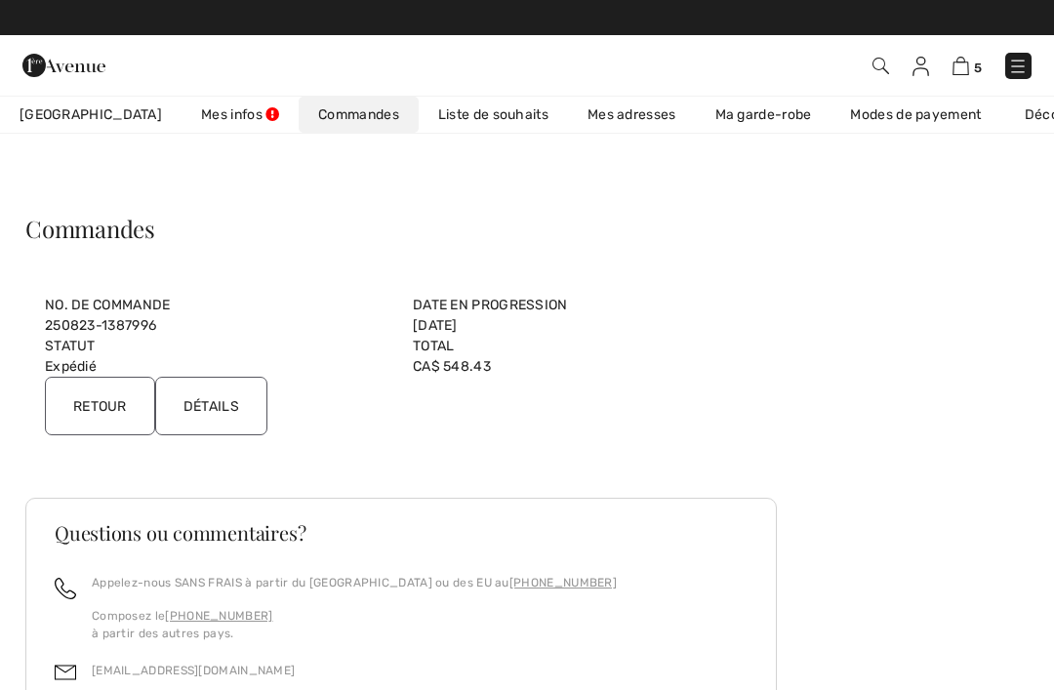
click at [198, 116] on link "Mes infos" at bounding box center [239, 115] width 117 height 36
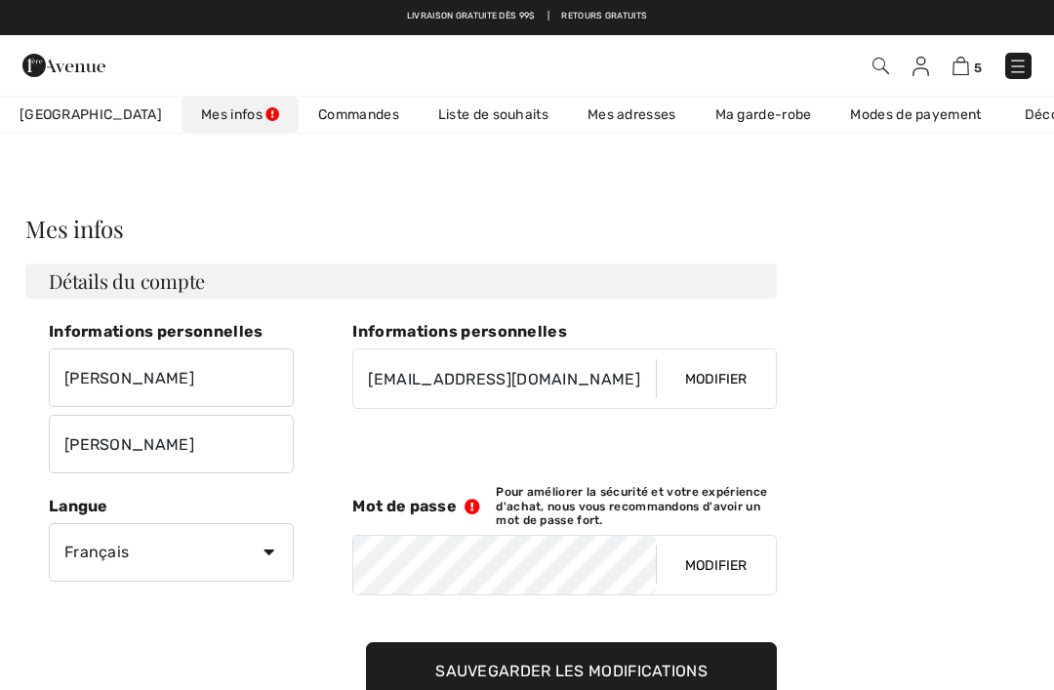
click at [66, 120] on span "[GEOGRAPHIC_DATA]" at bounding box center [91, 114] width 142 height 20
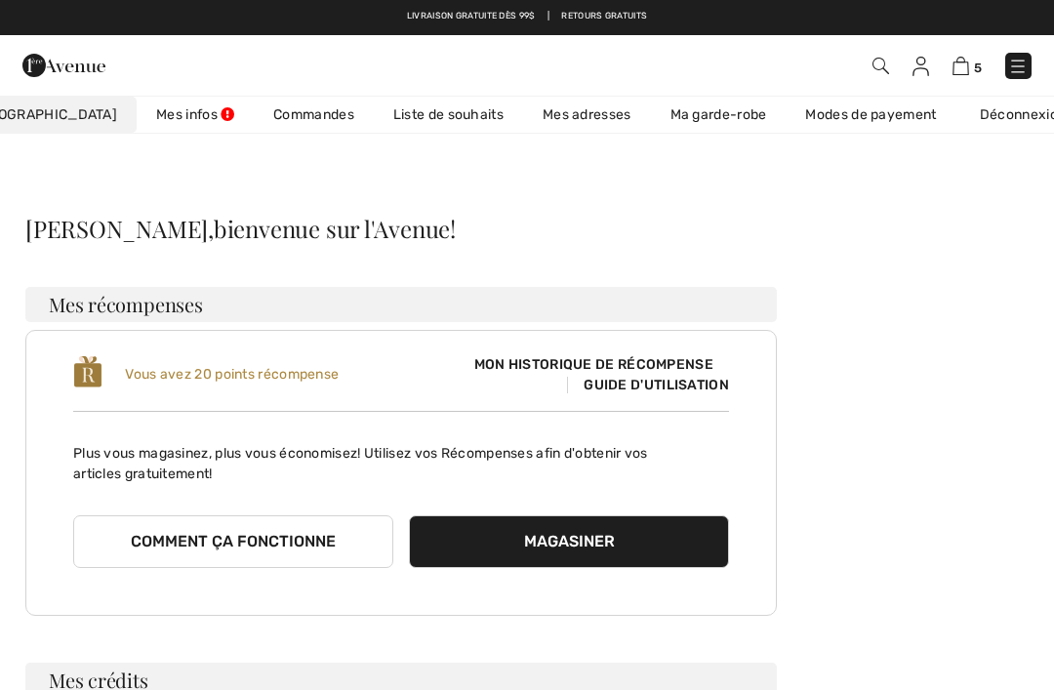
scroll to position [0, 44]
click at [987, 116] on link "Déconnexion" at bounding box center [1033, 115] width 144 height 36
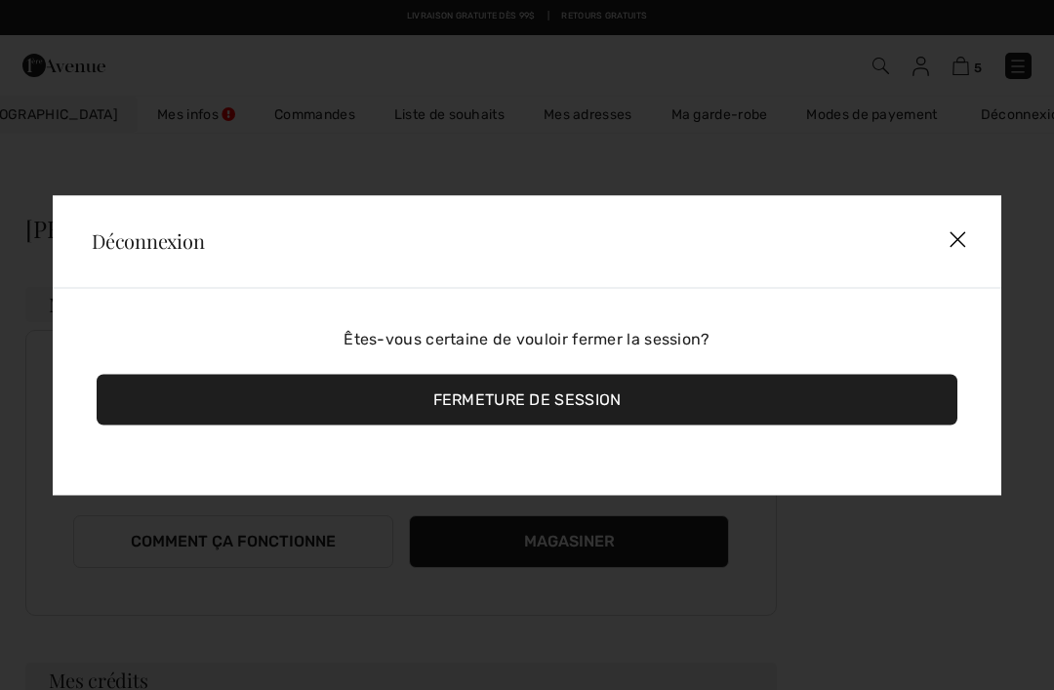
click at [586, 403] on div "Fermeture de session" at bounding box center [527, 399] width 861 height 51
